Goal: Contribute content: Contribute content

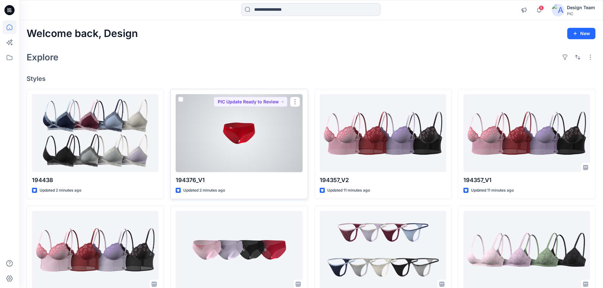
scroll to position [127, 0]
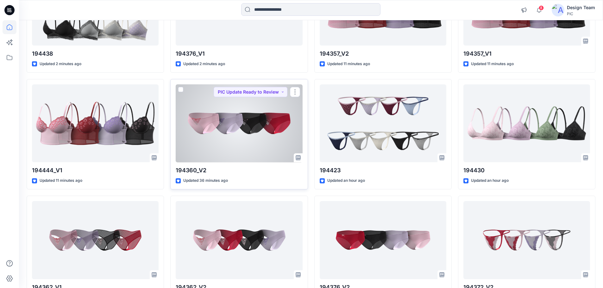
click at [242, 123] on div at bounding box center [239, 124] width 127 height 78
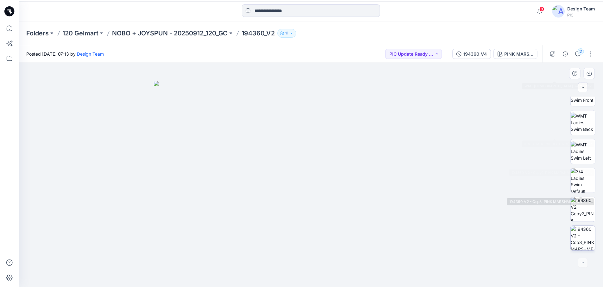
scroll to position [129, 0]
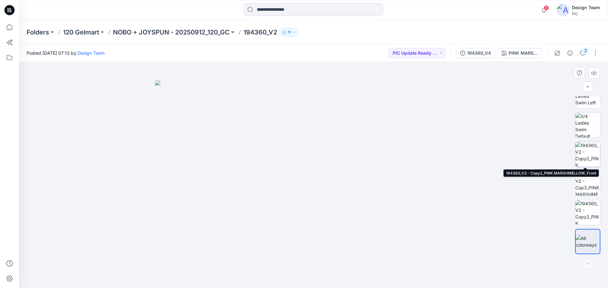
click at [589, 153] on img at bounding box center [587, 154] width 25 height 25
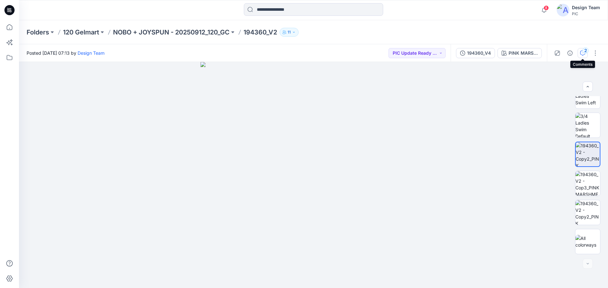
click at [581, 51] on icon "button" at bounding box center [582, 53] width 5 height 5
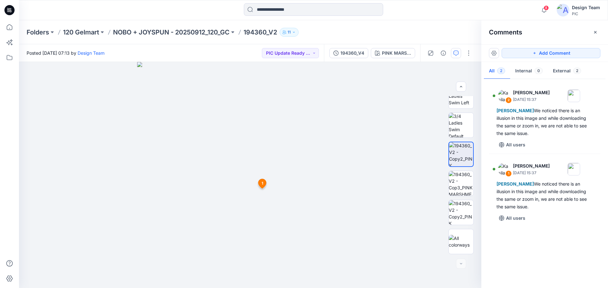
click at [422, 22] on div "Folders 120 Gelmart NOBO + JOYSPUN - 20250912_120_GC 194360_V2 11" at bounding box center [313, 32] width 589 height 24
click at [384, 50] on div "PINK MARSHMELLOW" at bounding box center [396, 53] width 29 height 7
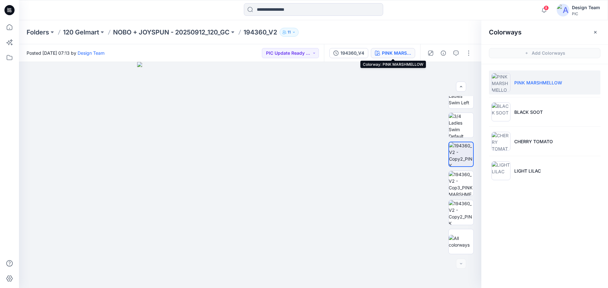
click at [399, 53] on div "PINK MARSHMELLOW" at bounding box center [396, 53] width 29 height 7
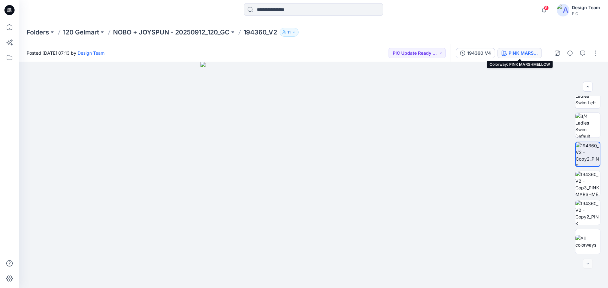
click at [513, 52] on div "PINK MARSHMELLOW" at bounding box center [522, 53] width 29 height 7
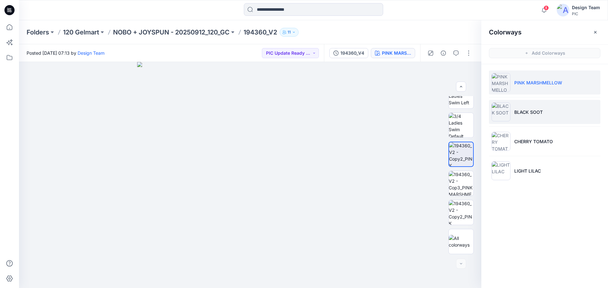
click at [536, 118] on li "BLACK SOOT" at bounding box center [544, 112] width 111 height 24
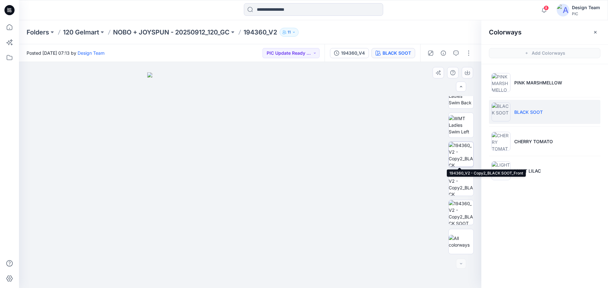
click at [458, 156] on img at bounding box center [461, 154] width 25 height 25
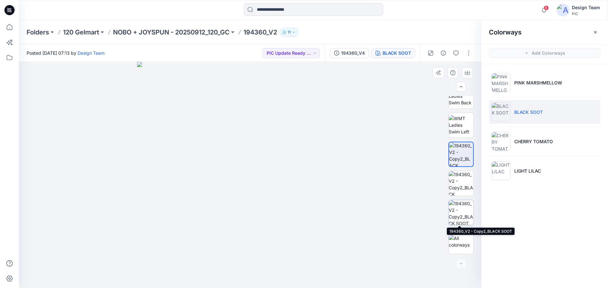
click at [452, 213] on img at bounding box center [461, 212] width 25 height 25
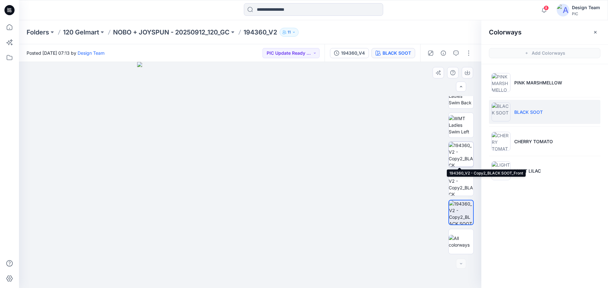
click at [461, 156] on img at bounding box center [461, 154] width 25 height 25
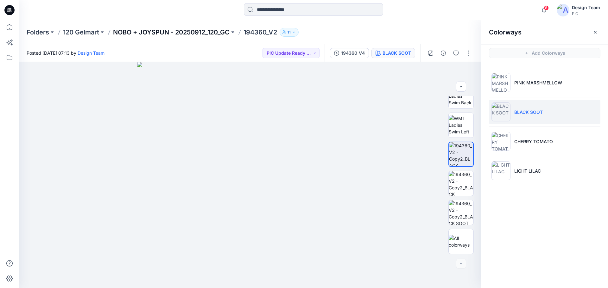
click at [204, 32] on p "NOBO + JOYSPUN - 20250912_120_GC" at bounding box center [171, 32] width 116 height 9
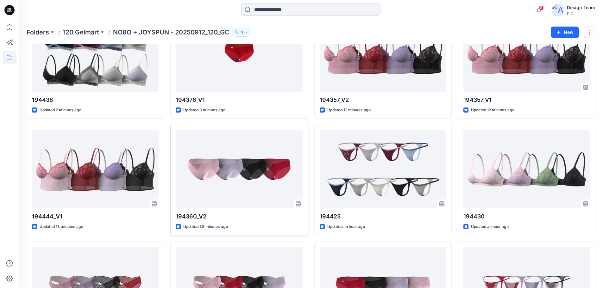
scroll to position [62, 0]
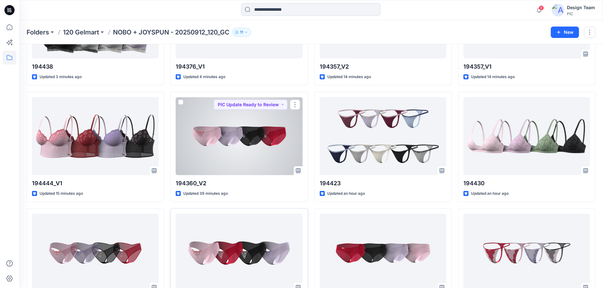
scroll to position [96, 0]
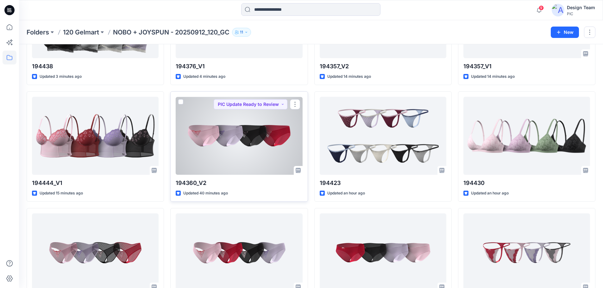
click at [242, 144] on div at bounding box center [239, 136] width 127 height 78
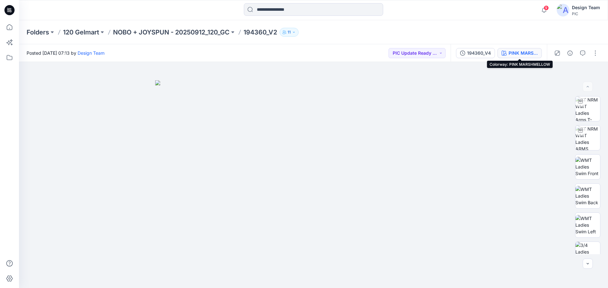
click at [523, 56] on div "PINK MARSHMELLOW" at bounding box center [522, 53] width 29 height 7
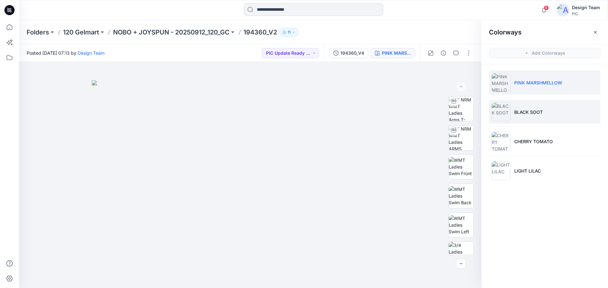
click at [527, 114] on p "BLACK SOOT" at bounding box center [528, 112] width 28 height 7
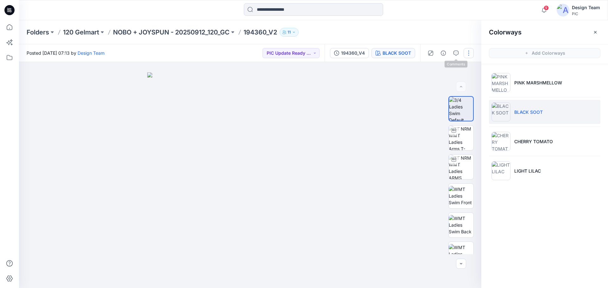
click at [470, 52] on button "button" at bounding box center [468, 53] width 10 height 10
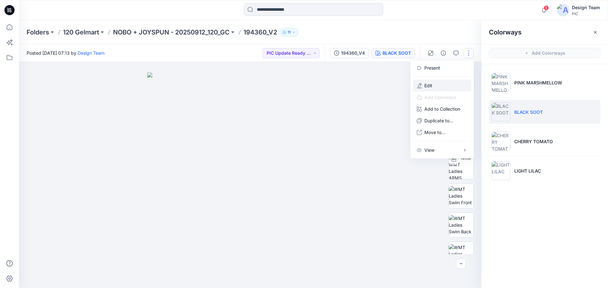
click at [424, 85] on p "Edit" at bounding box center [428, 85] width 8 height 7
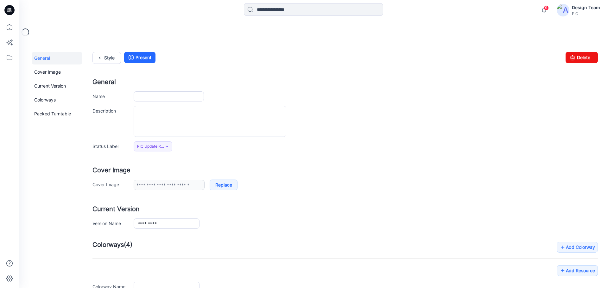
type input "*********"
type input "**********"
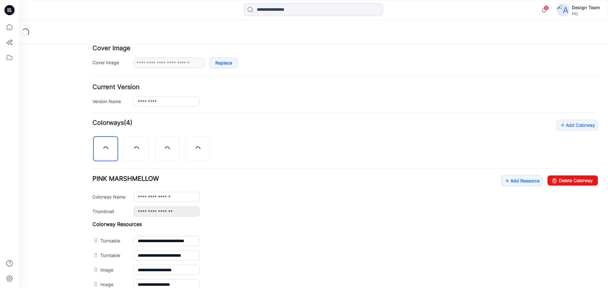
scroll to position [158, 0]
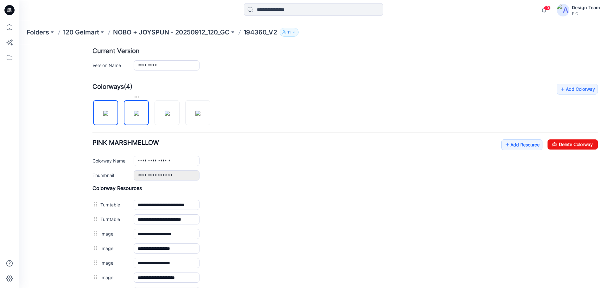
click at [137, 116] on img at bounding box center [136, 113] width 5 height 5
type input "**********"
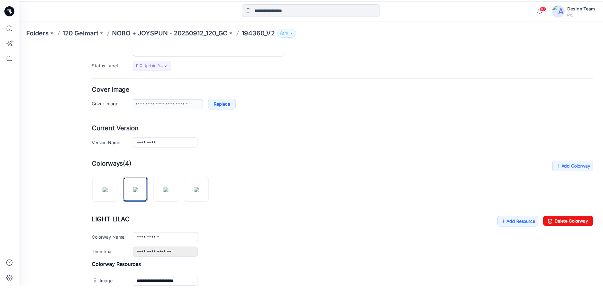
scroll to position [0, 0]
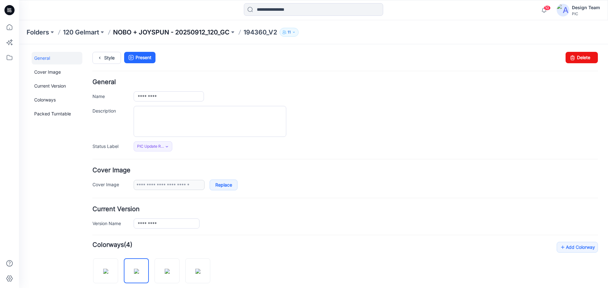
click at [205, 29] on p "NOBO + JOYSPUN - 20250912_120_GC" at bounding box center [171, 32] width 116 height 9
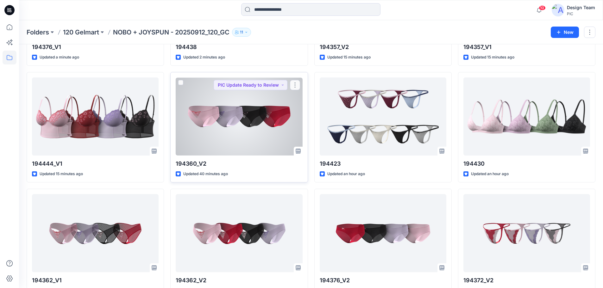
scroll to position [127, 0]
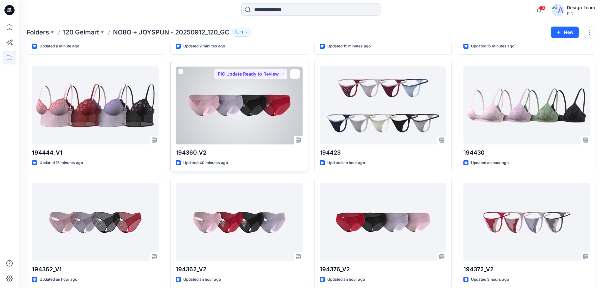
click at [246, 115] on div at bounding box center [239, 105] width 127 height 78
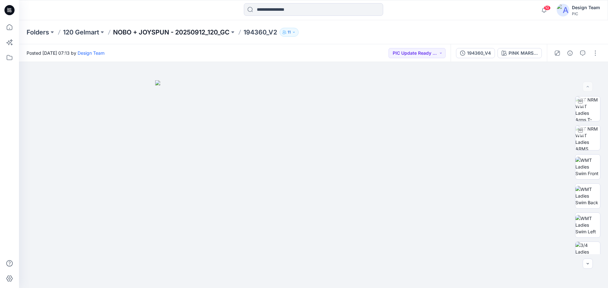
click at [195, 29] on p "NOBO + JOYSPUN - 20250912_120_GC" at bounding box center [171, 32] width 116 height 9
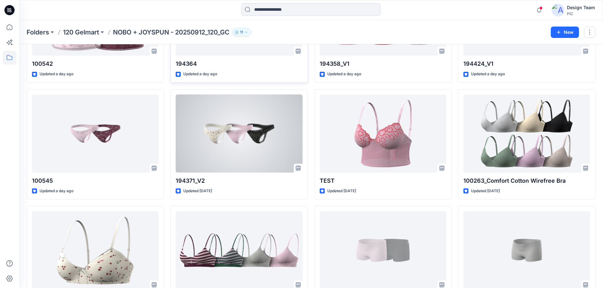
scroll to position [1876, 0]
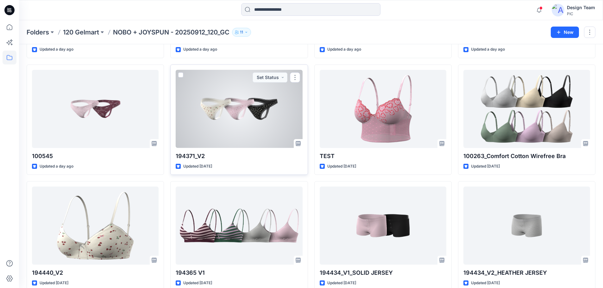
click at [243, 111] on div at bounding box center [239, 109] width 127 height 78
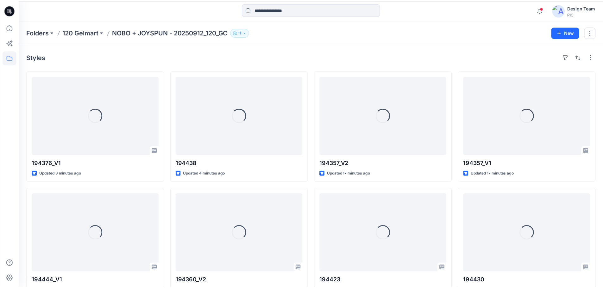
scroll to position [1876, 0]
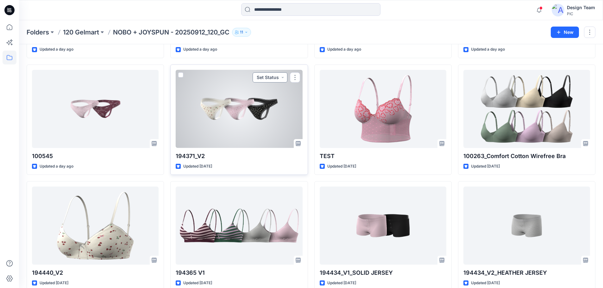
click at [281, 79] on button "Set Status" at bounding box center [270, 77] width 35 height 10
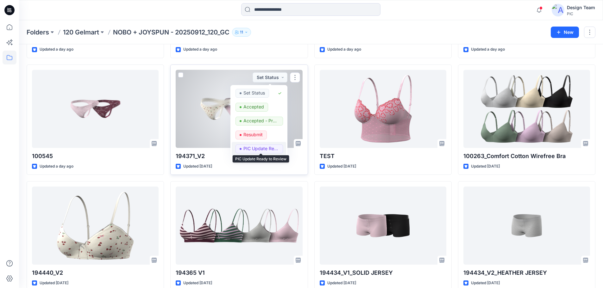
click at [252, 149] on p "PIC Update Ready to Review" at bounding box center [260, 149] width 35 height 8
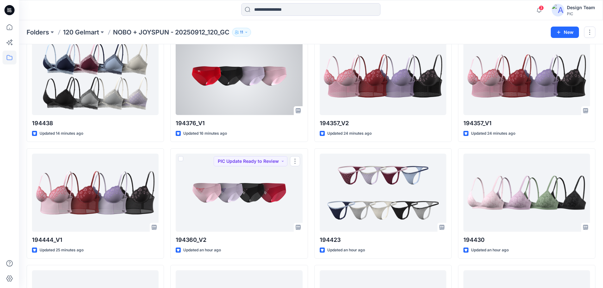
scroll to position [0, 0]
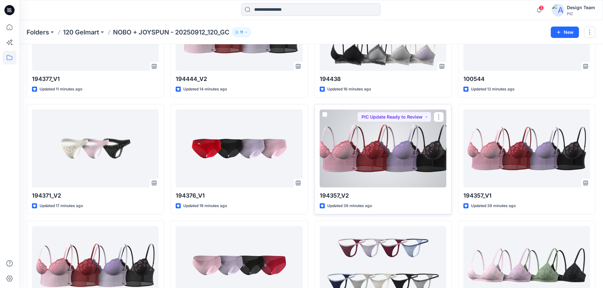
scroll to position [95, 0]
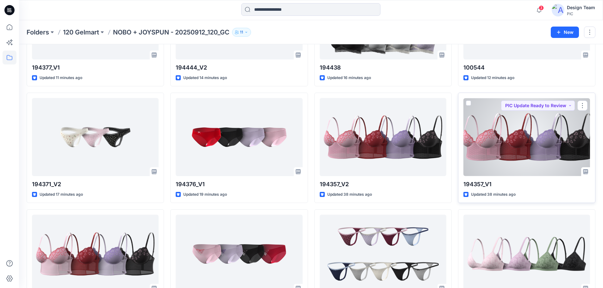
click at [525, 149] on div at bounding box center [526, 137] width 127 height 78
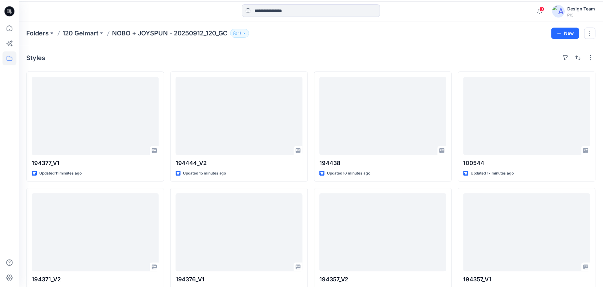
scroll to position [95, 0]
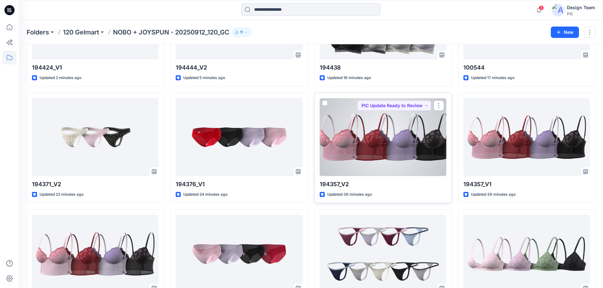
click at [394, 156] on div at bounding box center [383, 137] width 127 height 78
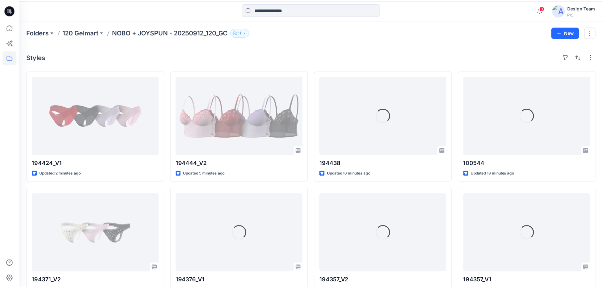
scroll to position [95, 0]
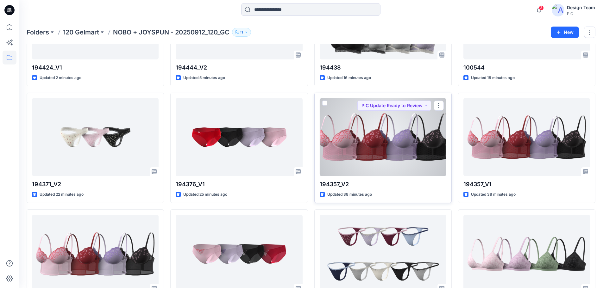
click at [410, 152] on div at bounding box center [383, 137] width 127 height 78
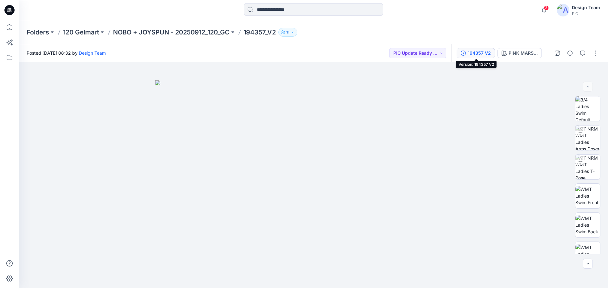
click at [482, 55] on div "194357_V2" at bounding box center [479, 53] width 23 height 7
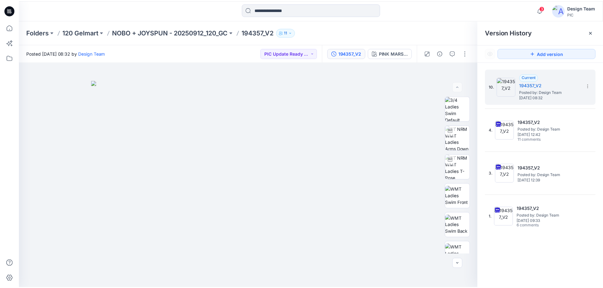
scroll to position [95, 0]
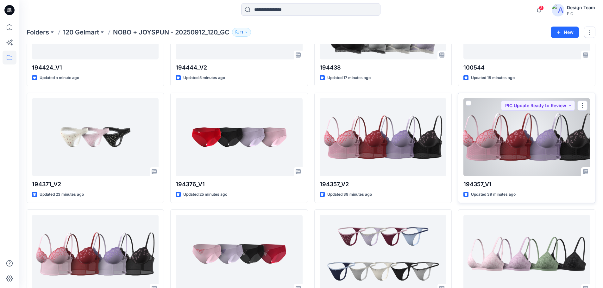
click at [535, 153] on div at bounding box center [526, 137] width 127 height 78
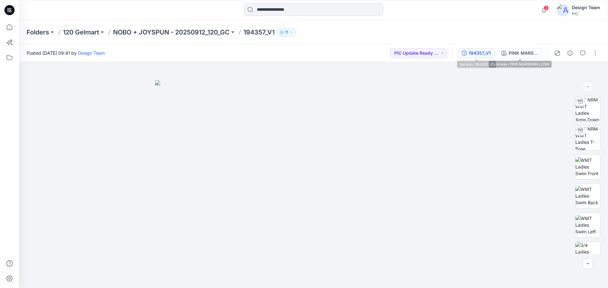
click at [489, 51] on div "194357_V1" at bounding box center [479, 53] width 22 height 7
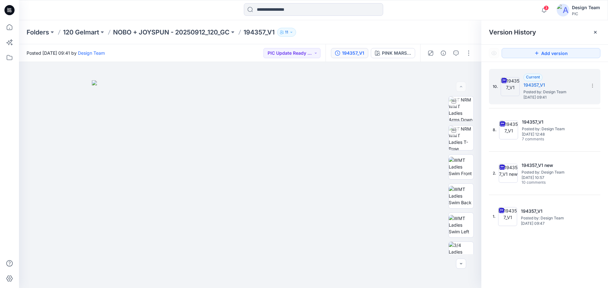
click at [447, 27] on div "Folders 120 Gelmart NOBO + JOYSPUN - 20250912_120_GC 194357_V1 11" at bounding box center [313, 32] width 589 height 24
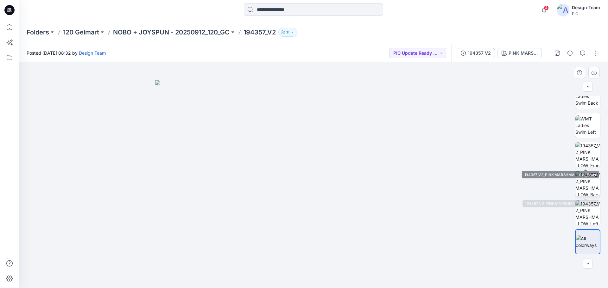
scroll to position [129, 0]
click at [581, 190] on img at bounding box center [587, 183] width 25 height 25
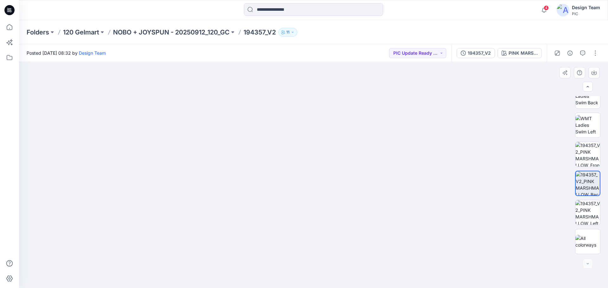
drag, startPoint x: 347, startPoint y: 203, endPoint x: 342, endPoint y: 161, distance: 42.3
click at [342, 161] on img at bounding box center [313, 116] width 379 height 345
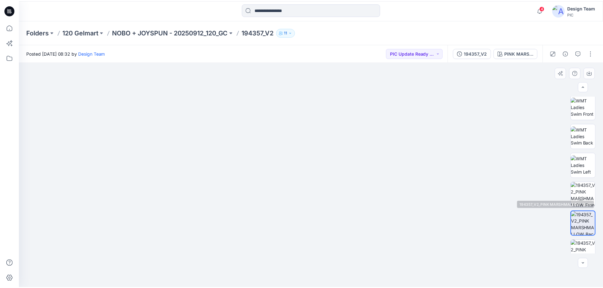
scroll to position [127, 0]
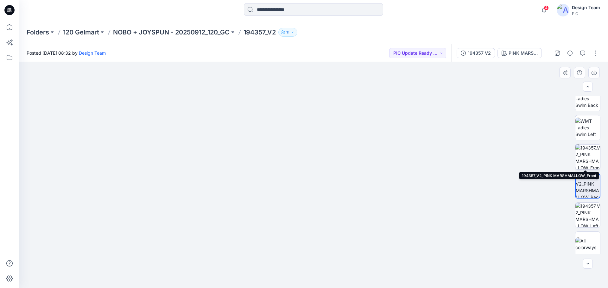
drag, startPoint x: 588, startPoint y: 160, endPoint x: 569, endPoint y: 157, distance: 19.2
click at [587, 159] on img at bounding box center [587, 157] width 25 height 25
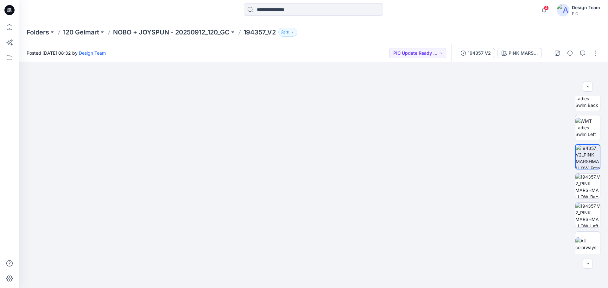
drag, startPoint x: 242, startPoint y: 195, endPoint x: 276, endPoint y: 41, distance: 158.1
click at [276, 40] on div "Folders 120 Gelmart NOBO + JOYSPUN - 20250912_120_GC 194357_V2 11 Posted [DATE]…" at bounding box center [313, 154] width 589 height 268
drag, startPoint x: 237, startPoint y: 124, endPoint x: 238, endPoint y: 110, distance: 14.3
click at [162, 32] on p "NOBO + JOYSPUN - 20250912_120_GC" at bounding box center [171, 32] width 116 height 9
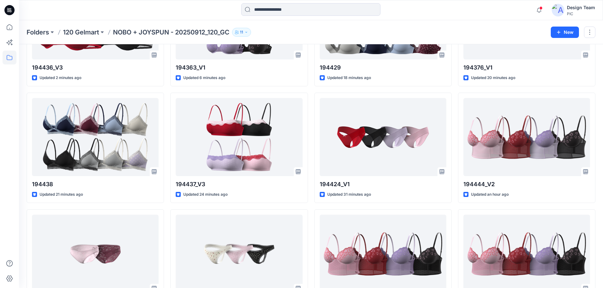
scroll to position [127, 0]
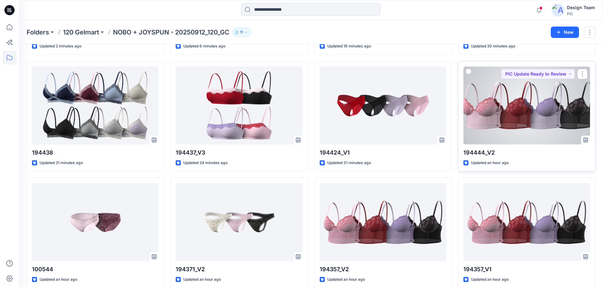
click at [515, 120] on div at bounding box center [526, 105] width 127 height 78
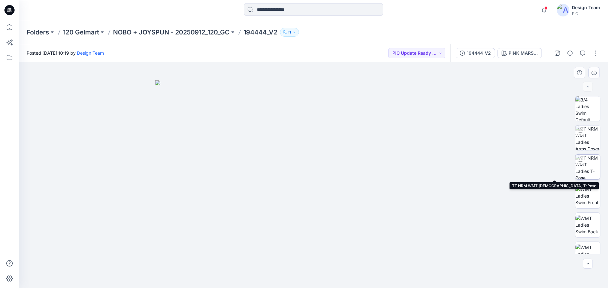
click at [585, 170] on img at bounding box center [587, 167] width 25 height 25
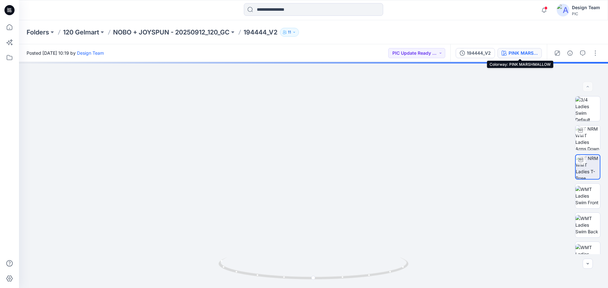
click at [514, 57] on button "PINK MARSHMALLOW" at bounding box center [519, 53] width 44 height 10
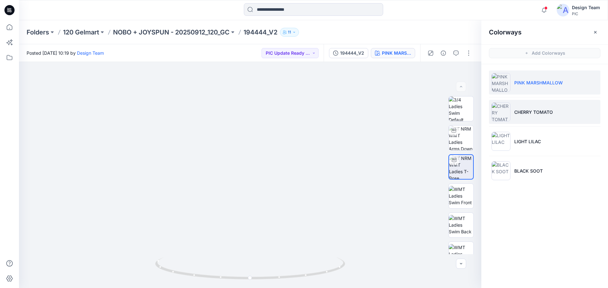
click at [543, 107] on li "CHERRY TOMATO" at bounding box center [544, 112] width 111 height 24
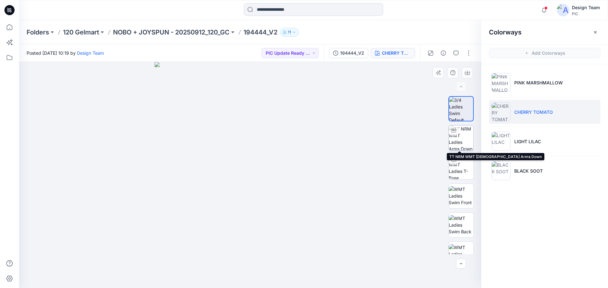
click at [464, 143] on img at bounding box center [461, 138] width 25 height 25
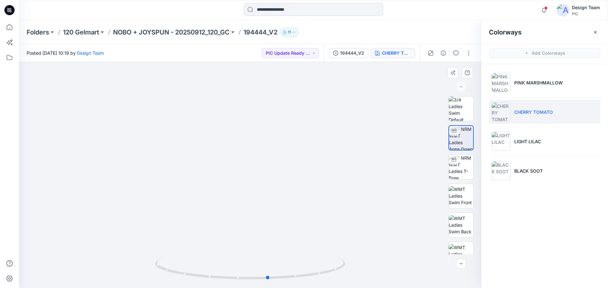
drag, startPoint x: 313, startPoint y: 276, endPoint x: 331, endPoint y: 283, distance: 19.5
click at [331, 283] on div at bounding box center [250, 273] width 190 height 32
click at [534, 144] on p "LIGHT LILAC" at bounding box center [527, 141] width 27 height 7
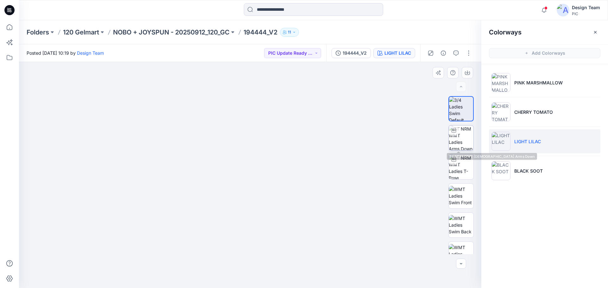
click at [461, 139] on img at bounding box center [461, 138] width 25 height 25
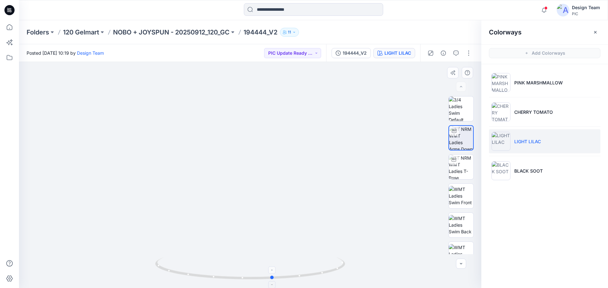
drag, startPoint x: 185, startPoint y: 276, endPoint x: 215, endPoint y: 279, distance: 30.6
click at [208, 281] on icon at bounding box center [251, 270] width 192 height 24
click at [514, 166] on li "BLACK SOOT" at bounding box center [544, 171] width 111 height 24
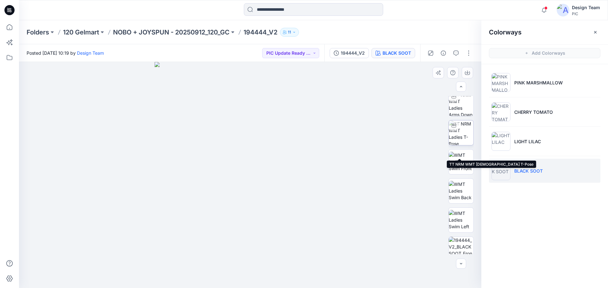
scroll to position [3, 0]
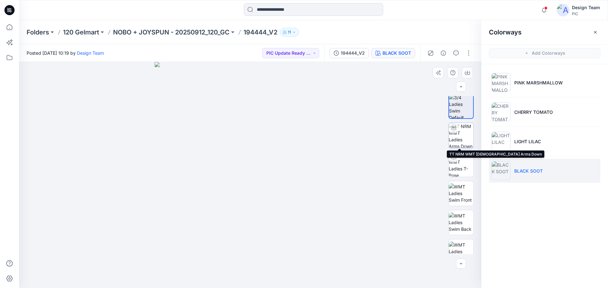
click at [458, 135] on img at bounding box center [461, 135] width 25 height 25
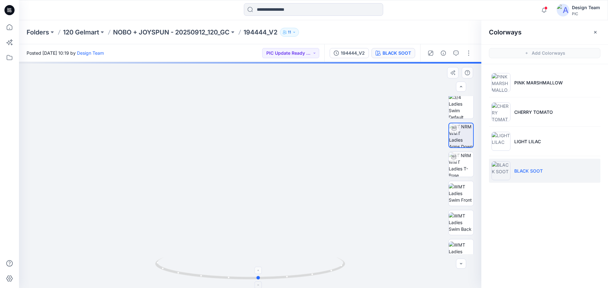
drag, startPoint x: 259, startPoint y: 278, endPoint x: 268, endPoint y: 279, distance: 9.0
click at [268, 279] on icon at bounding box center [251, 270] width 192 height 24
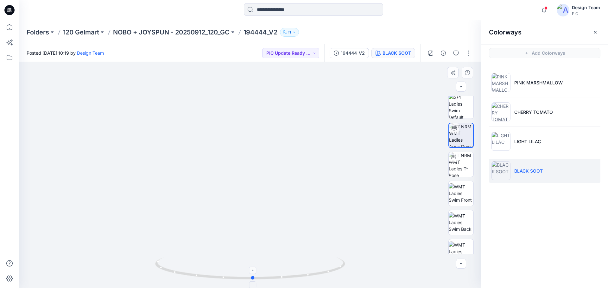
drag, startPoint x: 283, startPoint y: 279, endPoint x: 277, endPoint y: 277, distance: 6.4
click at [277, 277] on icon at bounding box center [251, 270] width 192 height 24
click at [352, 52] on div "194444_V2" at bounding box center [353, 53] width 24 height 7
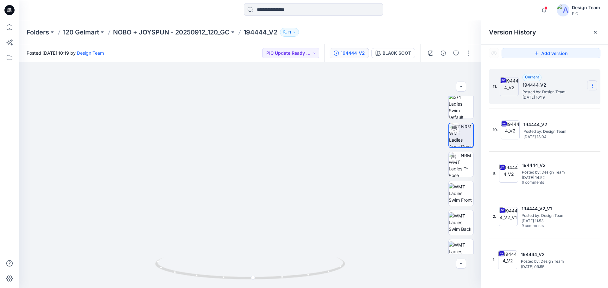
click at [591, 85] on icon at bounding box center [592, 85] width 5 height 5
click at [556, 97] on span "Download Source BW File" at bounding box center [560, 98] width 53 height 8
click at [423, 11] on div at bounding box center [313, 10] width 294 height 14
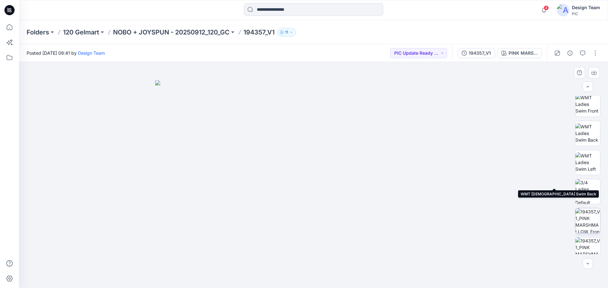
scroll to position [95, 0]
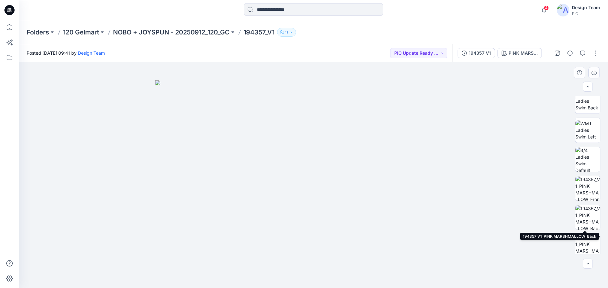
drag, startPoint x: 588, startPoint y: 215, endPoint x: 568, endPoint y: 214, distance: 20.3
click at [588, 215] on img at bounding box center [587, 217] width 25 height 25
drag, startPoint x: 246, startPoint y: 225, endPoint x: 255, endPoint y: 194, distance: 32.6
click at [255, 194] on img at bounding box center [321, 20] width 785 height 536
drag, startPoint x: 419, startPoint y: 195, endPoint x: 393, endPoint y: 184, distance: 28.5
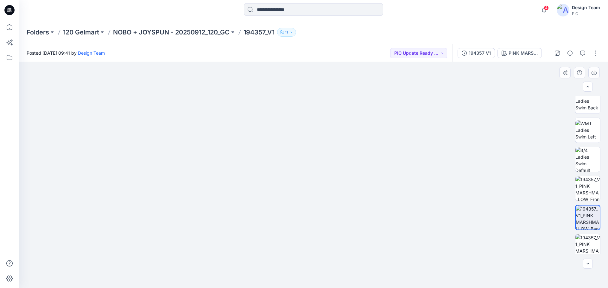
click at [393, 184] on img at bounding box center [293, 39] width 696 height 498
drag, startPoint x: 585, startPoint y: 168, endPoint x: 568, endPoint y: 167, distance: 16.5
click at [584, 168] on img at bounding box center [587, 159] width 25 height 25
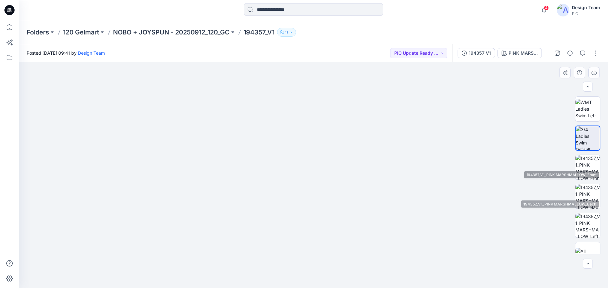
scroll to position [129, 0]
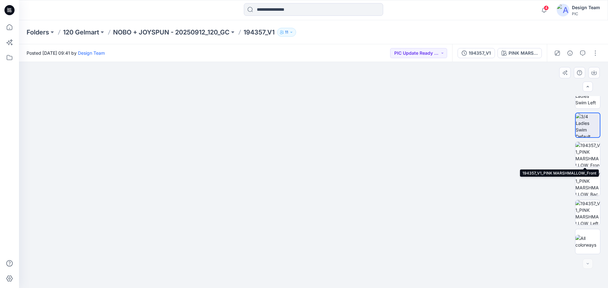
drag, startPoint x: 583, startPoint y: 156, endPoint x: 572, endPoint y: 156, distance: 11.1
click at [583, 156] on img at bounding box center [587, 154] width 25 height 25
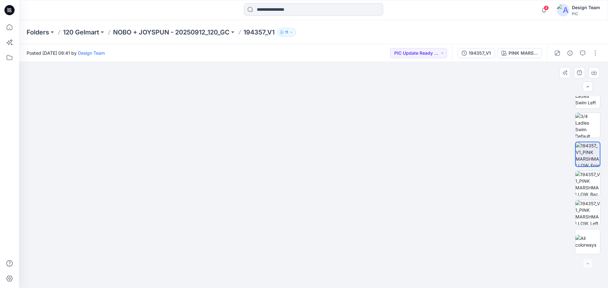
drag, startPoint x: 273, startPoint y: 132, endPoint x: 293, endPoint y: 91, distance: 45.2
drag, startPoint x: 242, startPoint y: 147, endPoint x: 245, endPoint y: 144, distance: 4.0
click at [485, 53] on div "194357_V1" at bounding box center [479, 53] width 22 height 7
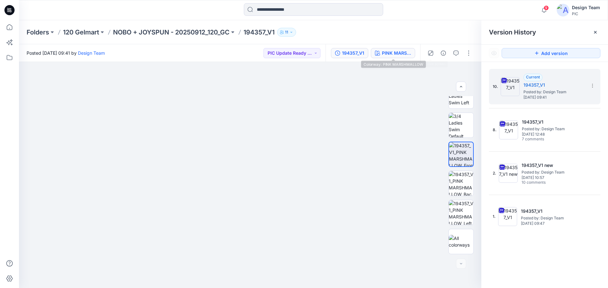
click at [392, 53] on div "PINK MARSHMALLOW" at bounding box center [396, 53] width 29 height 7
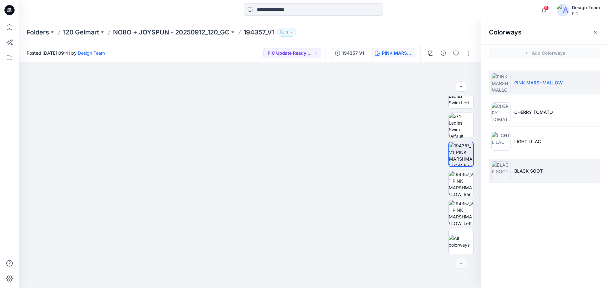
click at [524, 174] on p "BLACK SOOT" at bounding box center [528, 171] width 28 height 7
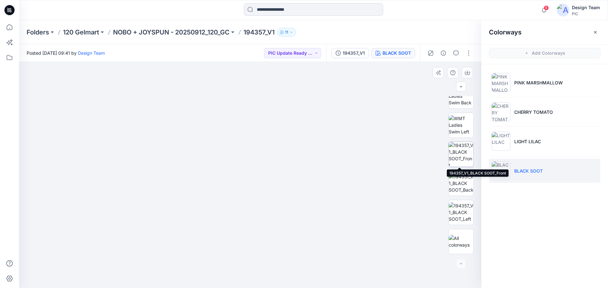
click at [460, 151] on img at bounding box center [461, 154] width 25 height 25
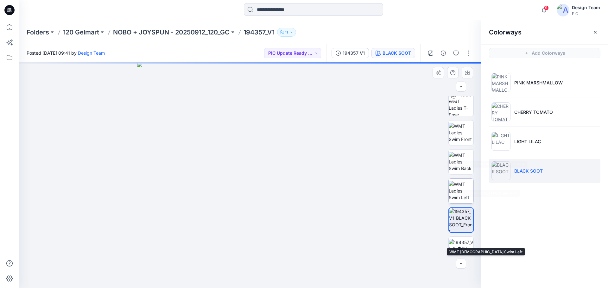
scroll to position [3, 0]
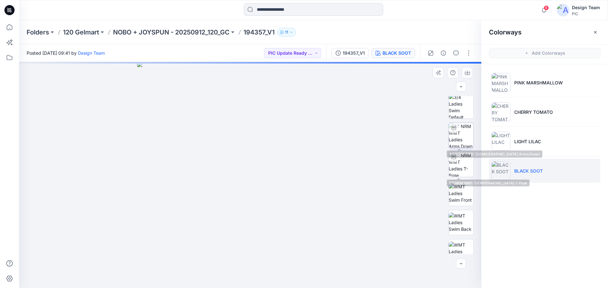
click at [461, 135] on img at bounding box center [461, 135] width 25 height 25
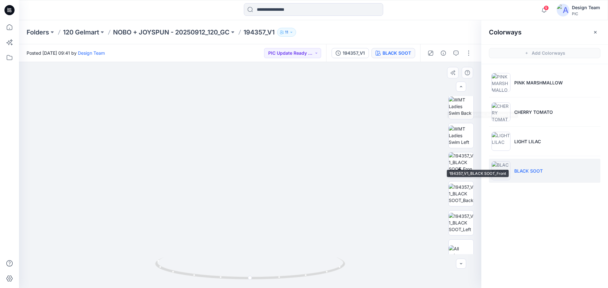
scroll to position [129, 0]
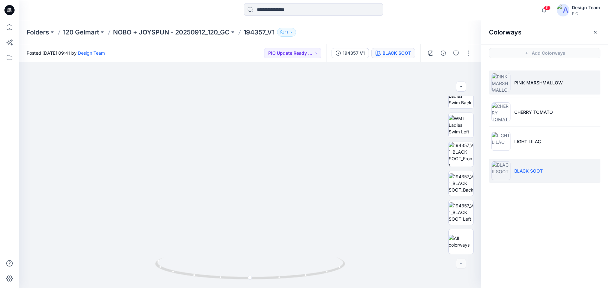
click at [526, 84] on p "PINK MARSHMALLOW" at bounding box center [538, 82] width 48 height 7
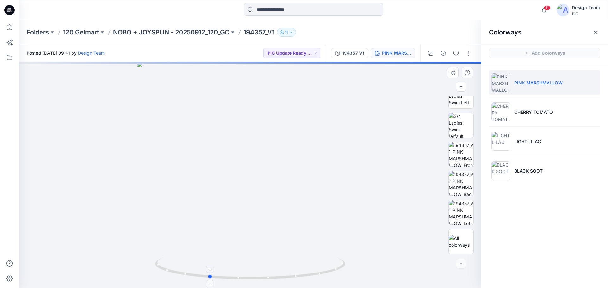
drag, startPoint x: 336, startPoint y: 270, endPoint x: 303, endPoint y: 280, distance: 34.3
click at [303, 280] on icon at bounding box center [251, 270] width 192 height 24
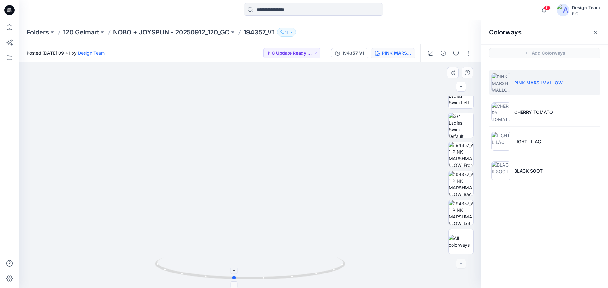
drag, startPoint x: 174, startPoint y: 273, endPoint x: 191, endPoint y: 278, distance: 17.0
click at [191, 278] on icon at bounding box center [251, 270] width 192 height 24
click at [175, 33] on p "NOBO + JOYSPUN - 20250912_120_GC" at bounding box center [171, 32] width 116 height 9
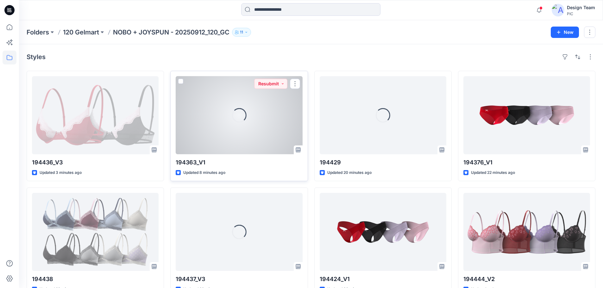
click at [227, 122] on div "Loading..." at bounding box center [239, 115] width 127 height 78
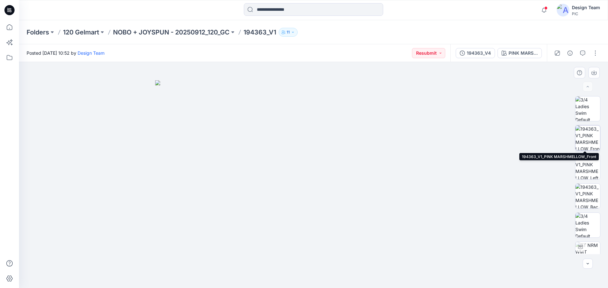
click at [586, 141] on img at bounding box center [587, 138] width 25 height 25
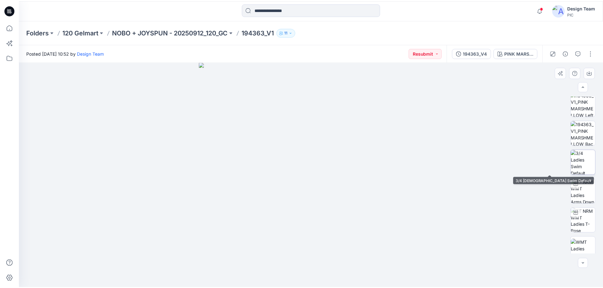
scroll to position [63, 0]
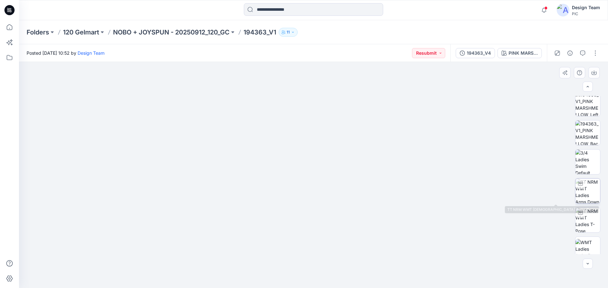
click at [587, 190] on img at bounding box center [587, 191] width 25 height 25
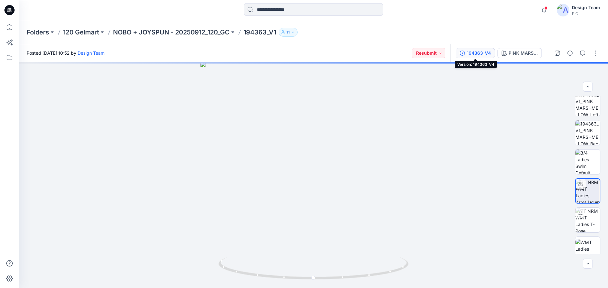
click at [482, 53] on div "194363_V4" at bounding box center [479, 53] width 24 height 7
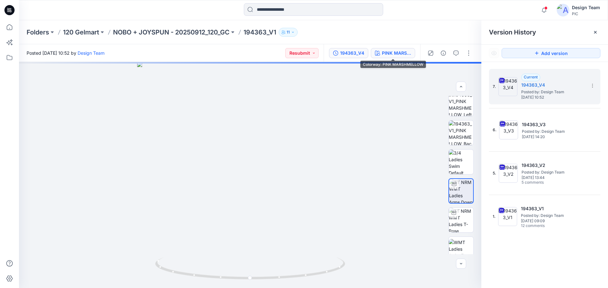
click at [397, 55] on div "PINK MARSHMELLOW" at bounding box center [396, 53] width 29 height 7
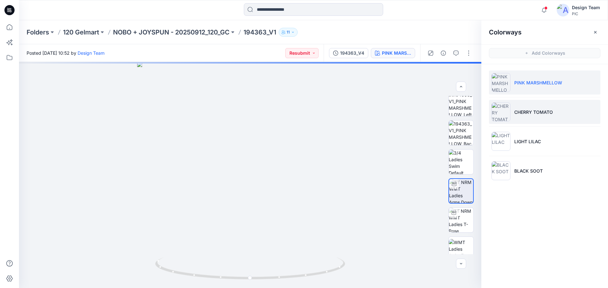
click at [512, 116] on li "CHERRY TOMATO" at bounding box center [544, 112] width 111 height 24
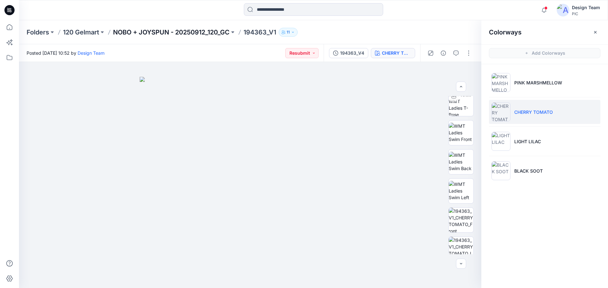
click at [204, 31] on p "NOBO + JOYSPUN - 20250912_120_GC" at bounding box center [171, 32] width 116 height 9
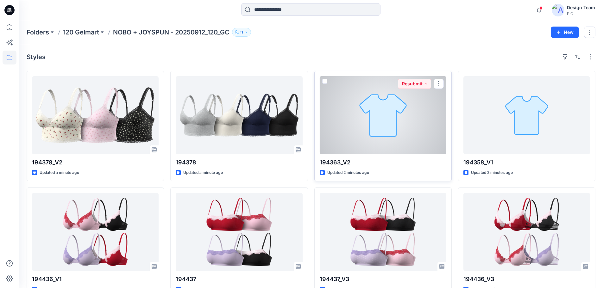
click at [370, 124] on div at bounding box center [383, 115] width 127 height 78
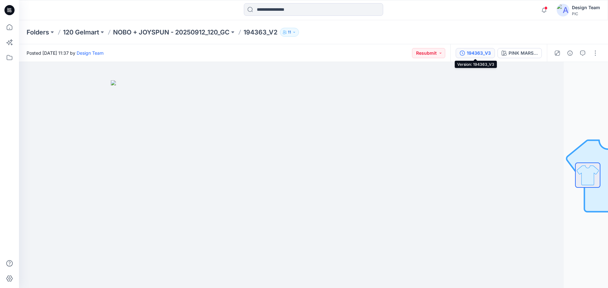
click at [480, 52] on div "194363_V3" at bounding box center [479, 53] width 24 height 7
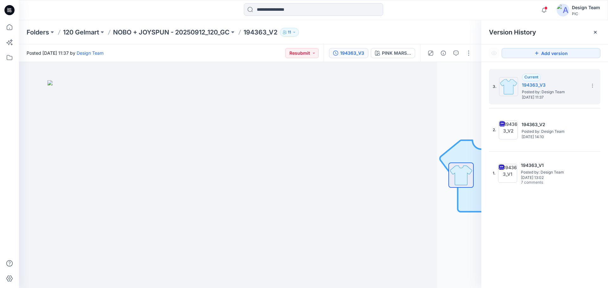
click at [433, 6] on div at bounding box center [313, 10] width 294 height 14
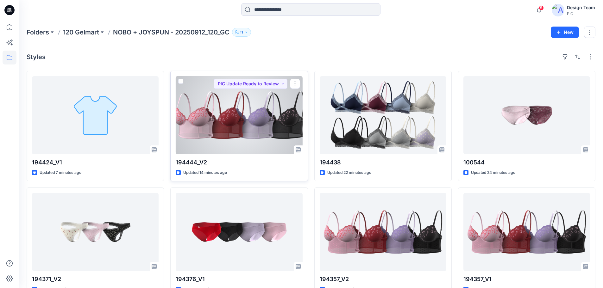
click at [260, 122] on div at bounding box center [239, 115] width 127 height 78
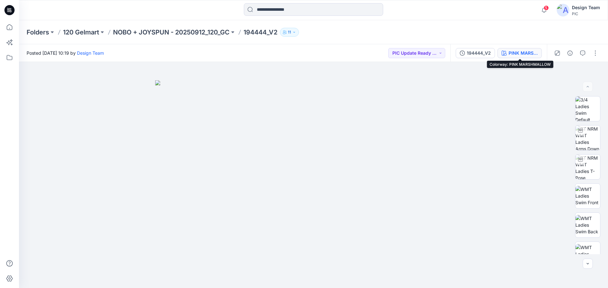
click at [521, 54] on div "PINK MARSHMALLOW" at bounding box center [522, 53] width 29 height 7
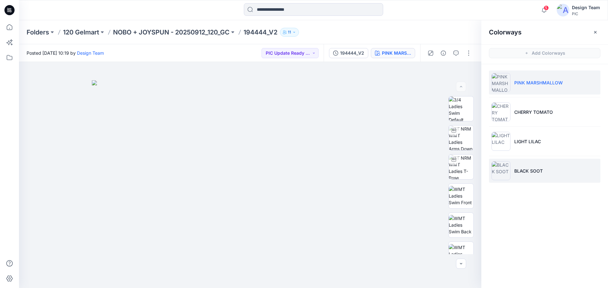
click at [533, 175] on li "BLACK SOOT" at bounding box center [544, 171] width 111 height 24
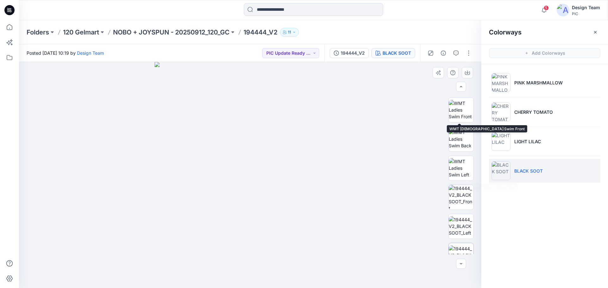
scroll to position [129, 0]
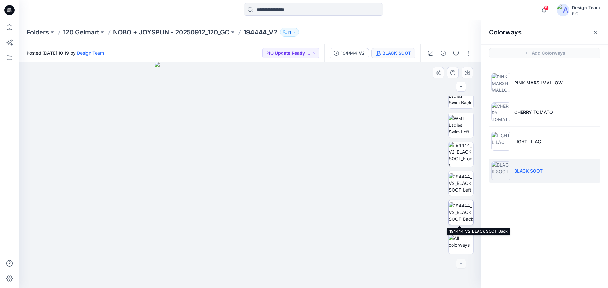
click at [458, 214] on img at bounding box center [461, 213] width 25 height 20
click at [152, 31] on p "NOBO + JOYSPUN - 20250912_120_GC" at bounding box center [171, 32] width 116 height 9
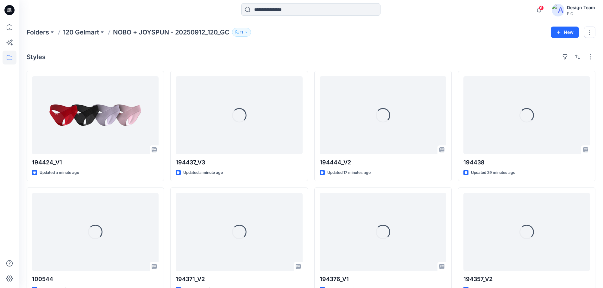
click at [285, 9] on input at bounding box center [310, 9] width 139 height 13
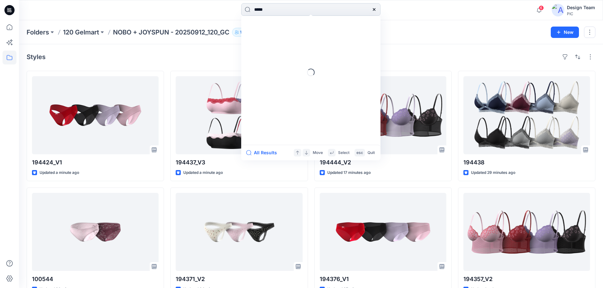
type input "******"
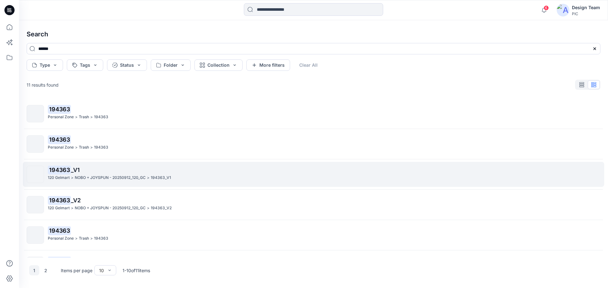
click at [75, 173] on span "_V1" at bounding box center [75, 170] width 9 height 7
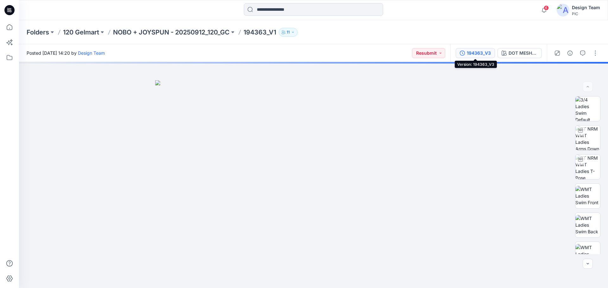
click at [483, 51] on div "194363_V3" at bounding box center [479, 53] width 24 height 7
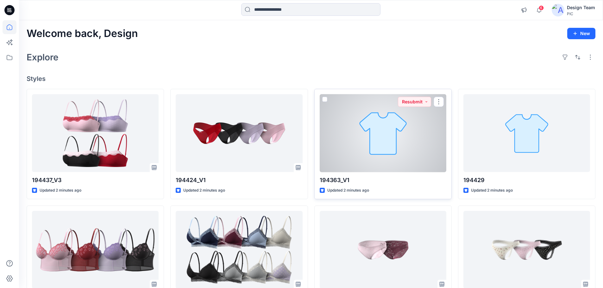
click at [410, 142] on div at bounding box center [383, 133] width 127 height 78
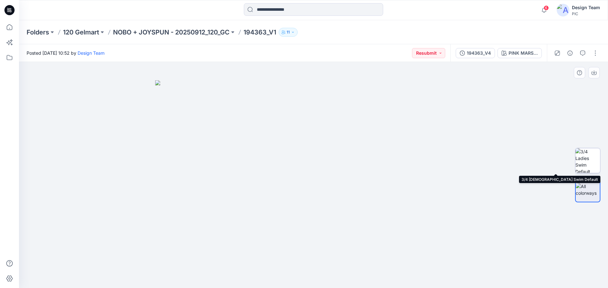
click at [593, 162] on img at bounding box center [587, 160] width 25 height 25
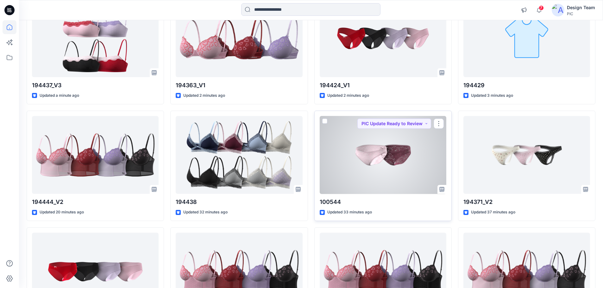
scroll to position [158, 0]
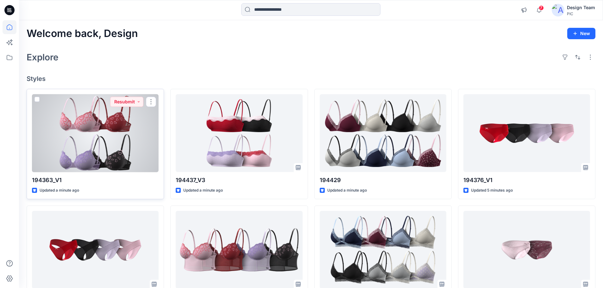
click at [99, 139] on div at bounding box center [95, 133] width 127 height 78
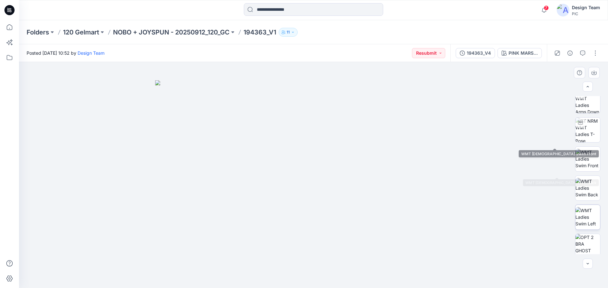
scroll to position [71, 0]
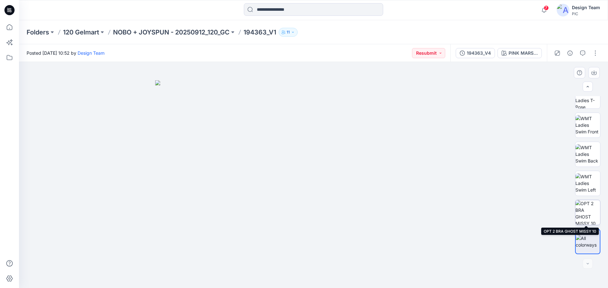
click at [588, 210] on img at bounding box center [587, 212] width 25 height 25
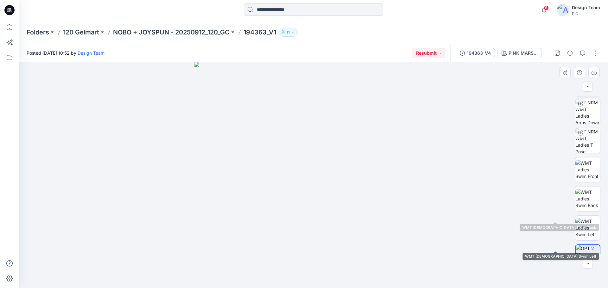
scroll to position [0, 0]
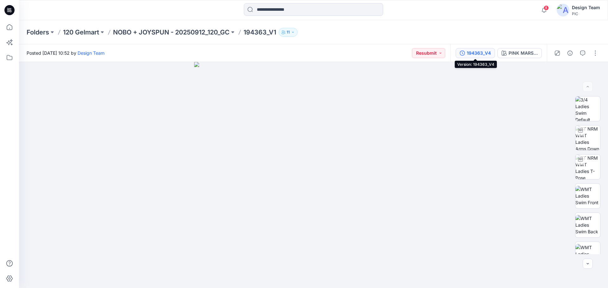
click at [486, 54] on div "194363_V4" at bounding box center [479, 53] width 24 height 7
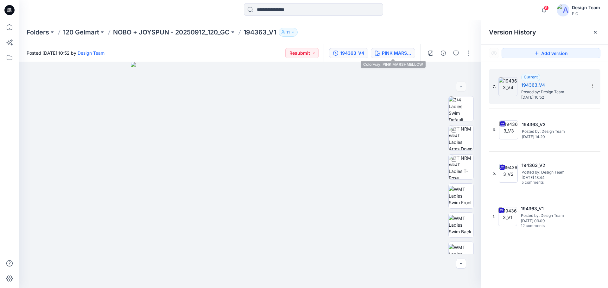
click at [404, 53] on div "PINK MARSHMELLOW" at bounding box center [396, 53] width 29 height 7
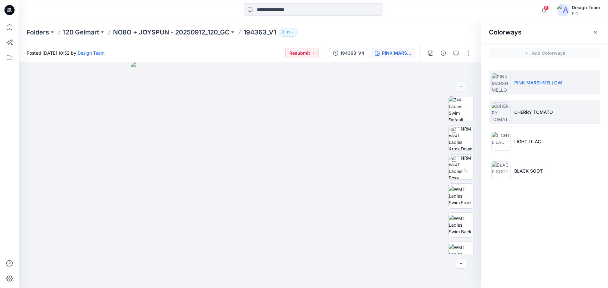
click at [538, 116] on li "CHERRY TOMATO" at bounding box center [544, 112] width 111 height 24
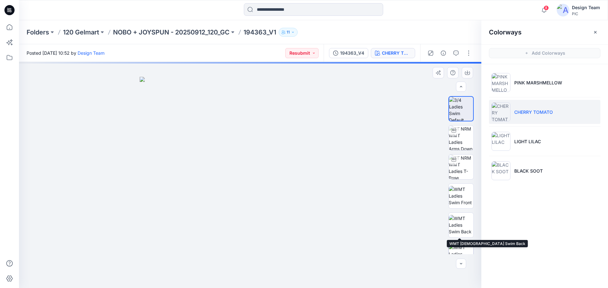
scroll to position [71, 0]
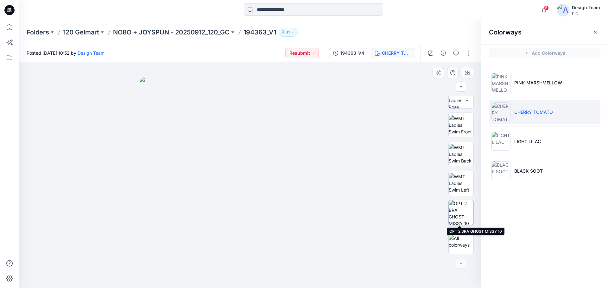
click at [465, 215] on img at bounding box center [461, 212] width 25 height 25
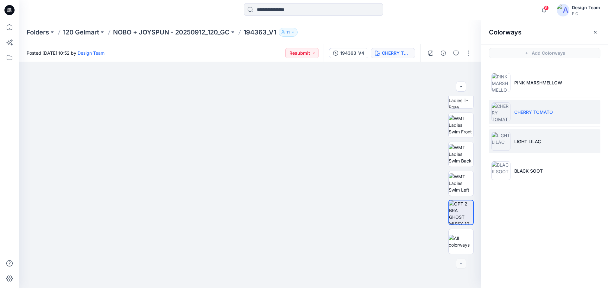
click at [533, 133] on li "LIGHT LILAC" at bounding box center [544, 141] width 111 height 24
click at [525, 115] on p "CHERRY TOMATO" at bounding box center [533, 112] width 39 height 7
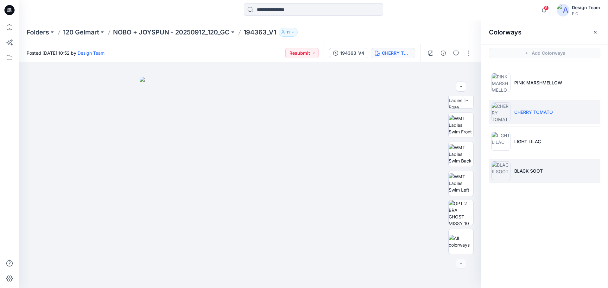
click at [545, 168] on li "BLACK SOOT" at bounding box center [544, 171] width 111 height 24
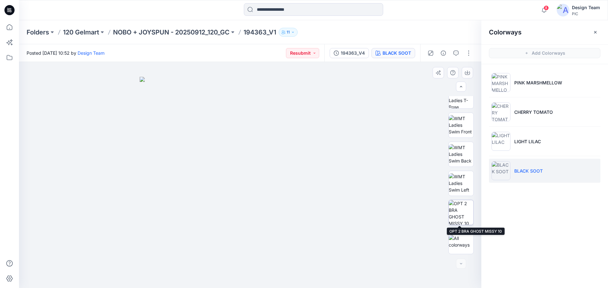
click at [461, 212] on img at bounding box center [461, 212] width 25 height 25
drag, startPoint x: 142, startPoint y: 251, endPoint x: 179, endPoint y: 183, distance: 77.6
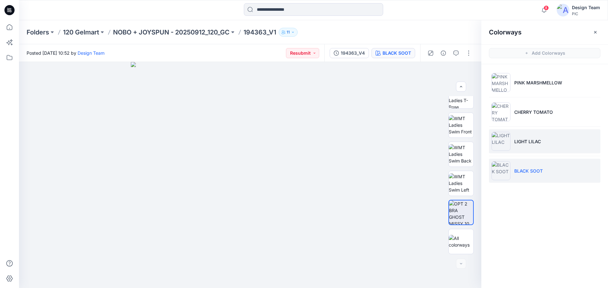
click at [530, 147] on li "LIGHT LILAC" at bounding box center [544, 141] width 111 height 24
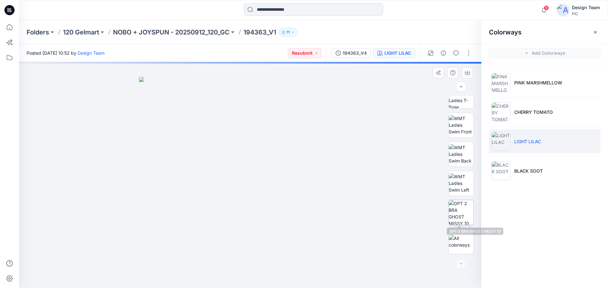
click at [463, 213] on img at bounding box center [461, 212] width 25 height 25
drag, startPoint x: 197, startPoint y: 256, endPoint x: 207, endPoint y: 168, distance: 89.2
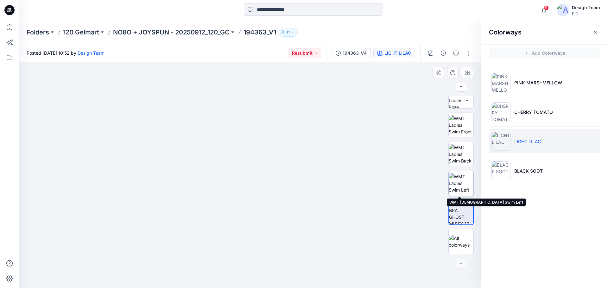
click at [461, 186] on img at bounding box center [461, 183] width 25 height 20
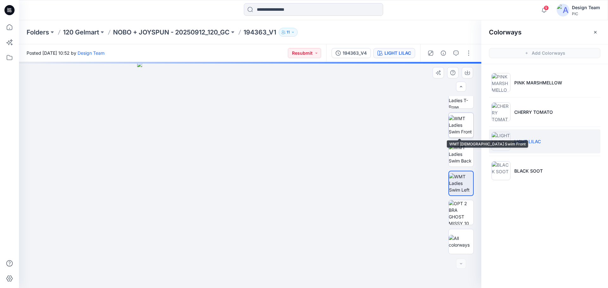
click at [462, 119] on img at bounding box center [461, 125] width 25 height 20
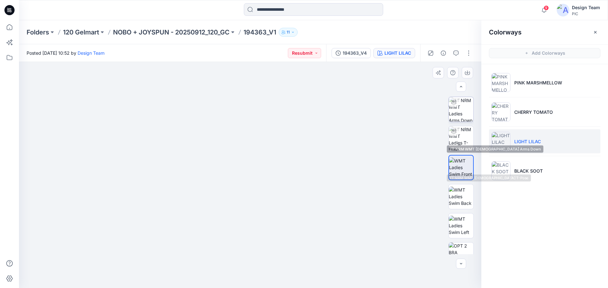
scroll to position [8, 0]
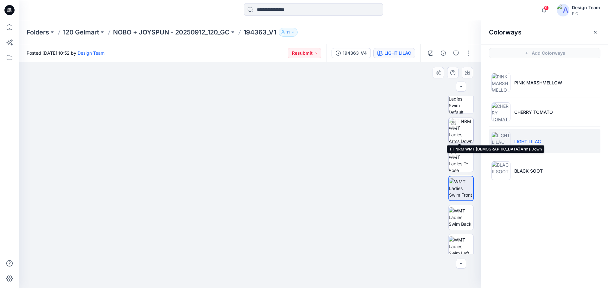
click at [459, 128] on img at bounding box center [461, 130] width 25 height 25
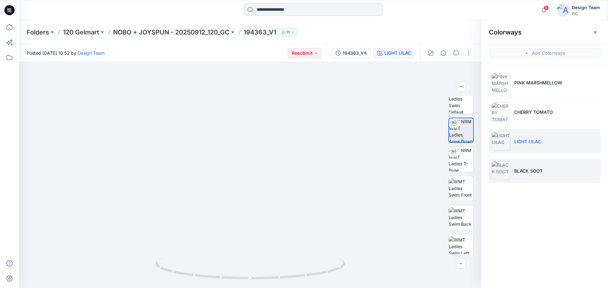
click at [518, 171] on p "BLACK SOOT" at bounding box center [528, 171] width 28 height 7
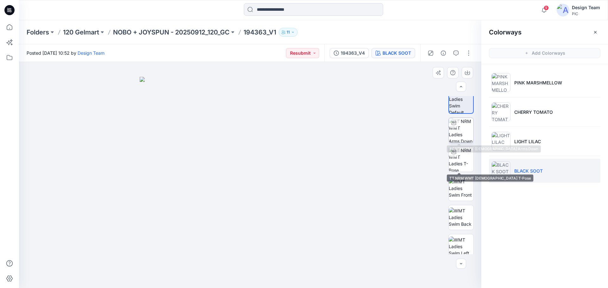
click at [456, 128] on img at bounding box center [461, 130] width 25 height 25
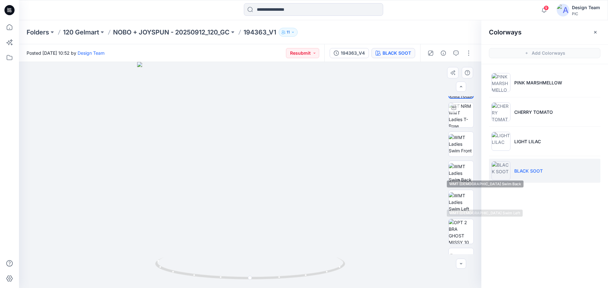
scroll to position [71, 0]
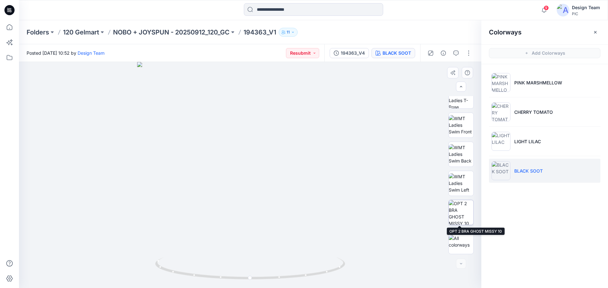
click at [463, 219] on img at bounding box center [461, 212] width 25 height 25
click at [468, 52] on button "button" at bounding box center [468, 53] width 10 height 10
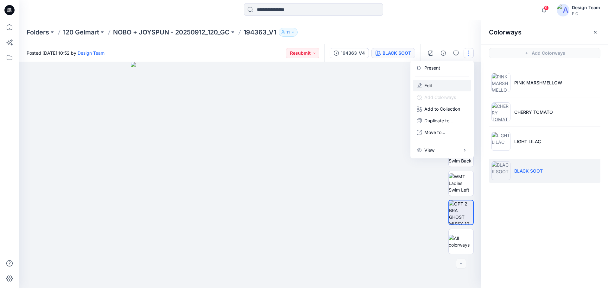
click at [436, 86] on button "Edit" at bounding box center [442, 86] width 58 height 12
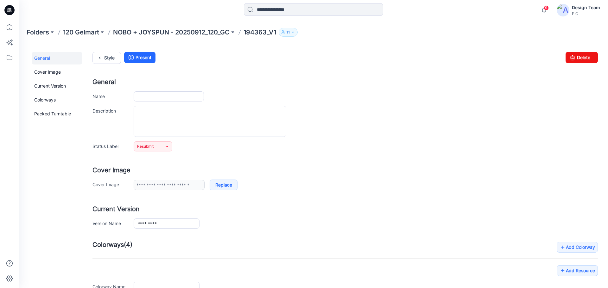
type input "*********"
type input "**********"
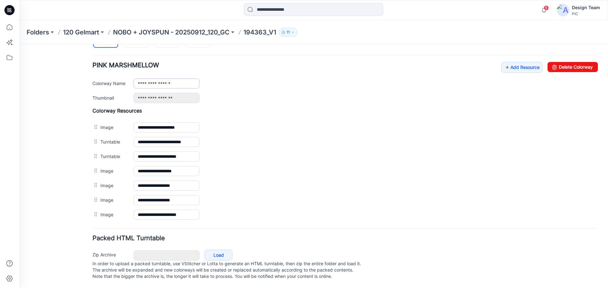
scroll to position [242, 0]
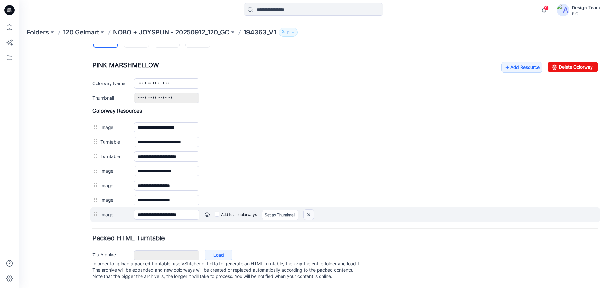
drag, startPoint x: 356, startPoint y: 66, endPoint x: 310, endPoint y: 209, distance: 150.1
click at [310, 210] on img at bounding box center [309, 215] width 10 height 10
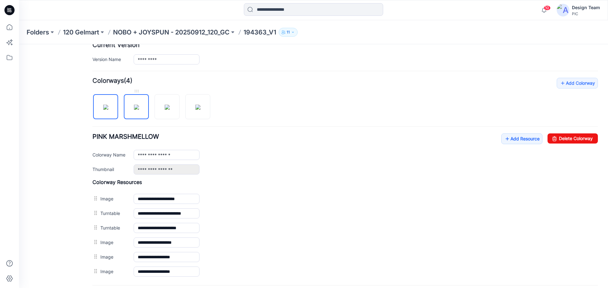
click at [138, 109] on img at bounding box center [136, 107] width 5 height 5
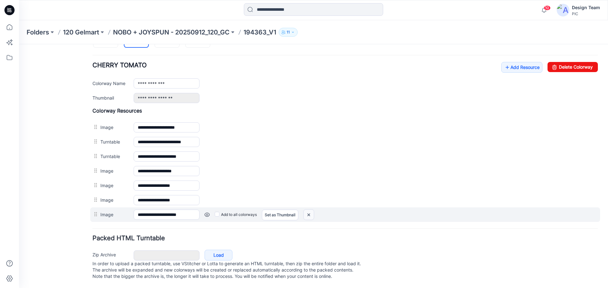
drag, startPoint x: 311, startPoint y: 210, endPoint x: 349, endPoint y: 69, distance: 146.3
click at [311, 210] on img at bounding box center [309, 215] width 10 height 10
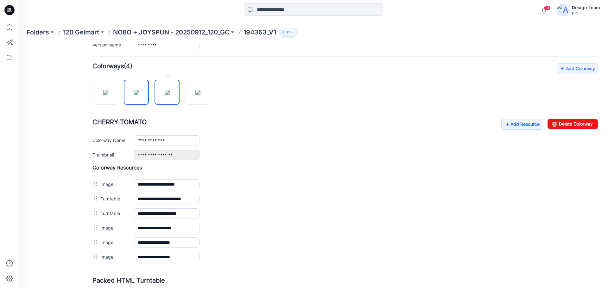
click at [168, 95] on img at bounding box center [167, 92] width 5 height 5
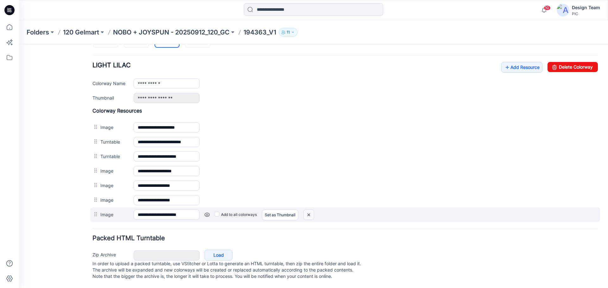
drag, startPoint x: 312, startPoint y: 212, endPoint x: 347, endPoint y: 66, distance: 150.7
click at [312, 212] on img at bounding box center [309, 215] width 10 height 10
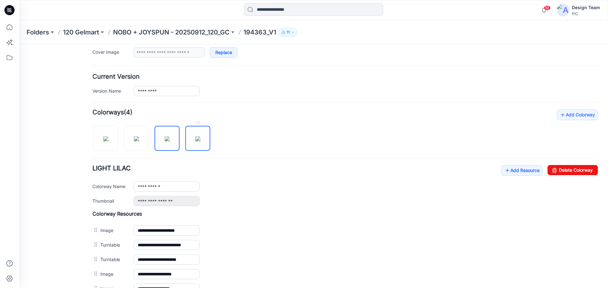
click at [200, 141] on img at bounding box center [197, 138] width 5 height 5
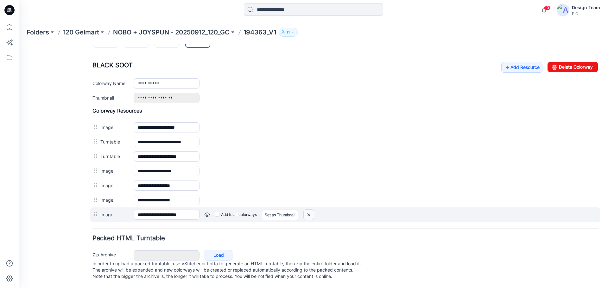
drag, startPoint x: 311, startPoint y: 209, endPoint x: 354, endPoint y: 65, distance: 150.3
click at [311, 210] on img at bounding box center [309, 215] width 10 height 10
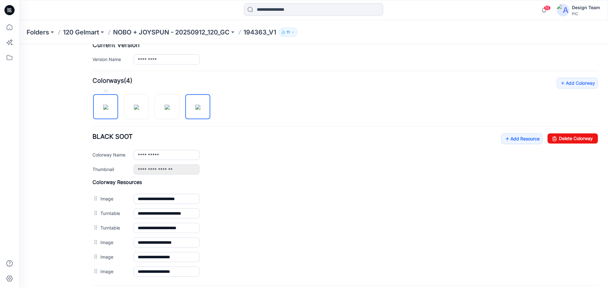
click at [103, 110] on img at bounding box center [105, 107] width 5 height 5
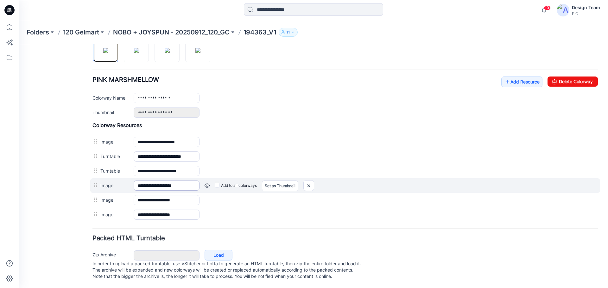
scroll to position [228, 0]
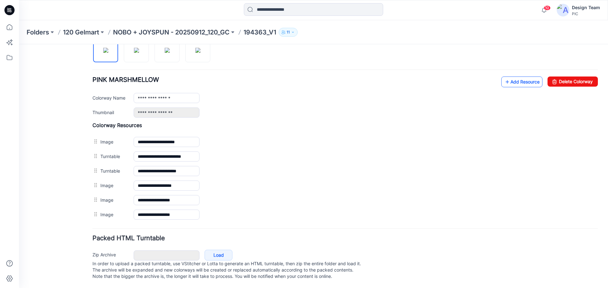
click at [526, 78] on link "Add Resource" at bounding box center [521, 82] width 41 height 11
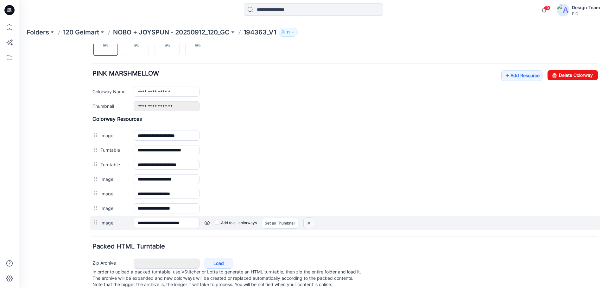
drag, startPoint x: 311, startPoint y: 224, endPoint x: 356, endPoint y: 71, distance: 158.9
click at [311, 224] on img at bounding box center [309, 223] width 10 height 10
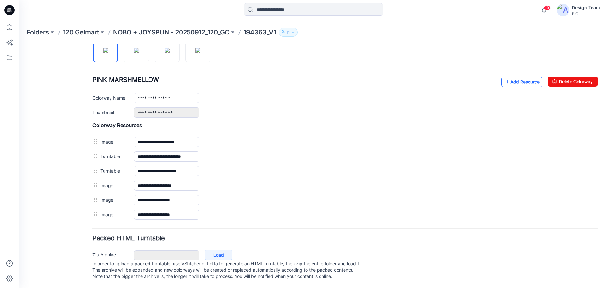
click at [508, 77] on link "Add Resource" at bounding box center [521, 82] width 41 height 11
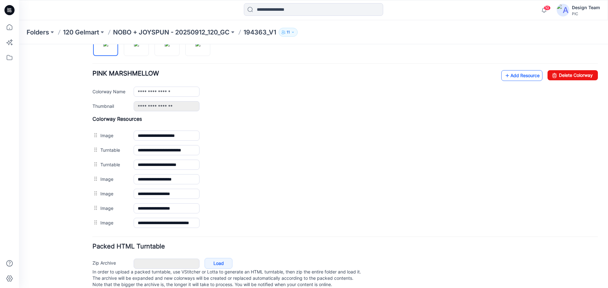
click at [516, 77] on link "Add Resource" at bounding box center [521, 75] width 41 height 11
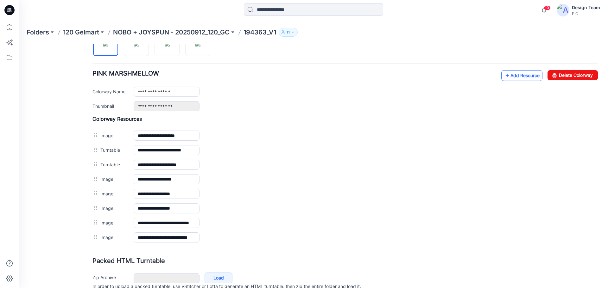
click at [516, 80] on link "Add Resource" at bounding box center [521, 75] width 41 height 11
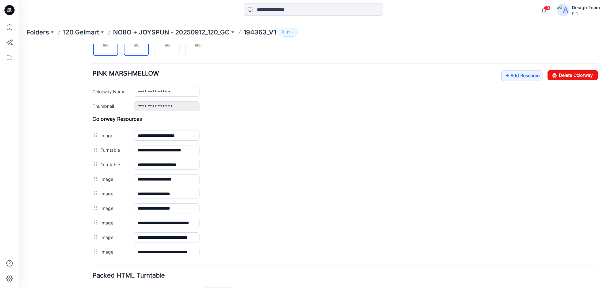
click at [135, 47] on img at bounding box center [136, 43] width 5 height 5
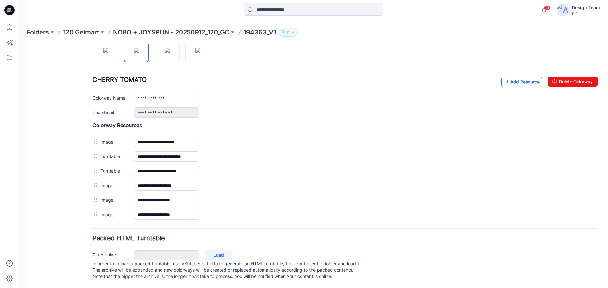
click at [517, 77] on link "Add Resource" at bounding box center [521, 82] width 41 height 11
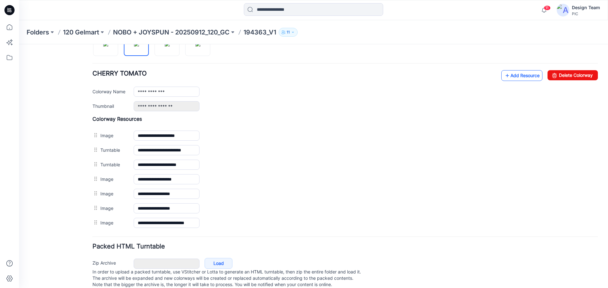
click at [520, 77] on link "Add Resource" at bounding box center [521, 75] width 41 height 11
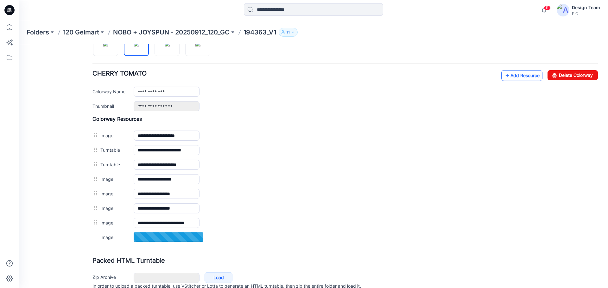
click at [516, 75] on link "Add Resource" at bounding box center [521, 75] width 41 height 11
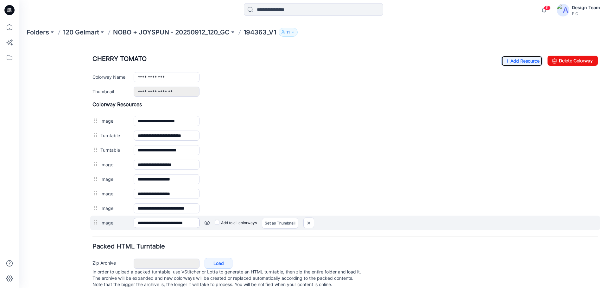
scroll to position [257, 0]
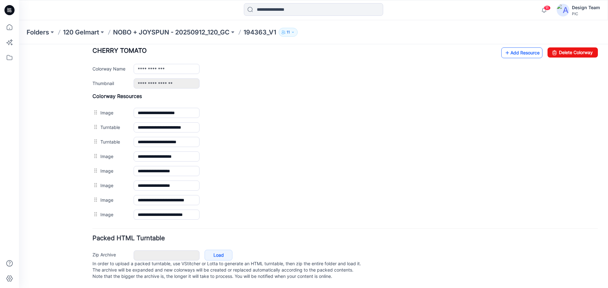
click at [526, 47] on link "Add Resource" at bounding box center [521, 52] width 41 height 11
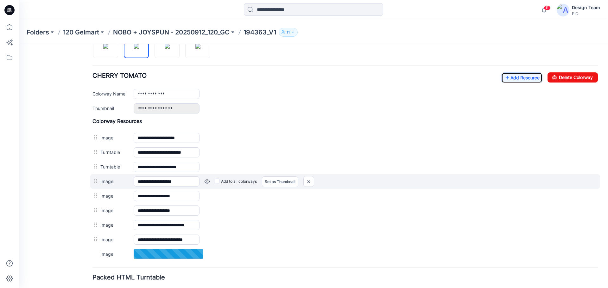
scroll to position [225, 0]
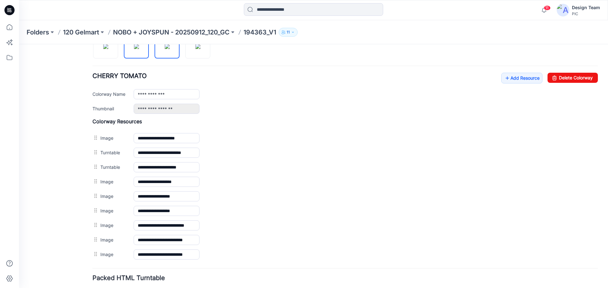
click at [168, 49] on img at bounding box center [167, 46] width 5 height 5
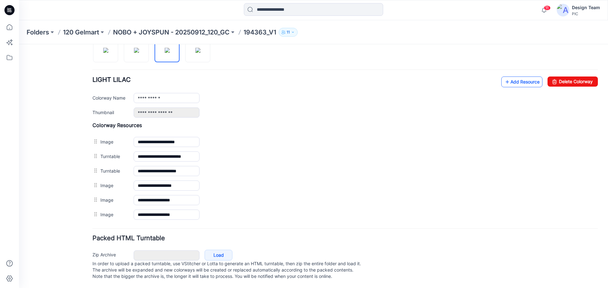
click at [515, 78] on link "Add Resource" at bounding box center [521, 82] width 41 height 11
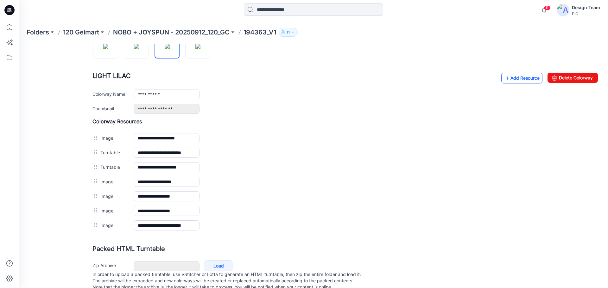
click at [512, 79] on link "Add Resource" at bounding box center [521, 78] width 41 height 11
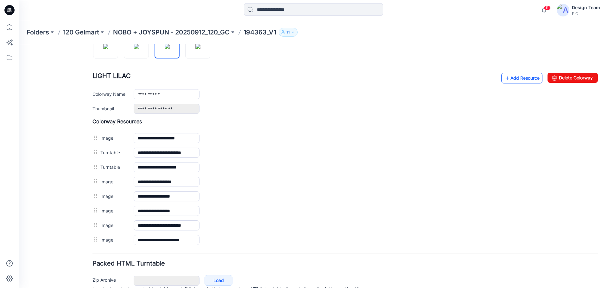
click at [528, 76] on link "Add Resource" at bounding box center [521, 78] width 41 height 11
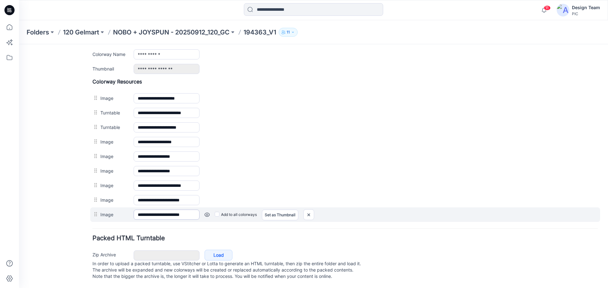
scroll to position [208, 0]
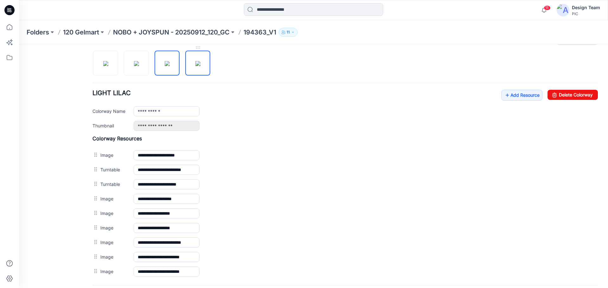
click at [198, 61] on img at bounding box center [197, 63] width 5 height 5
type input "**********"
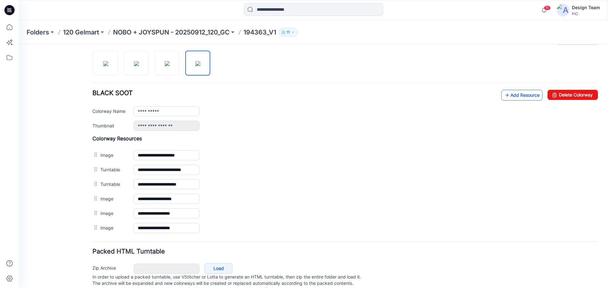
click at [514, 95] on link "Add Resource" at bounding box center [521, 95] width 41 height 11
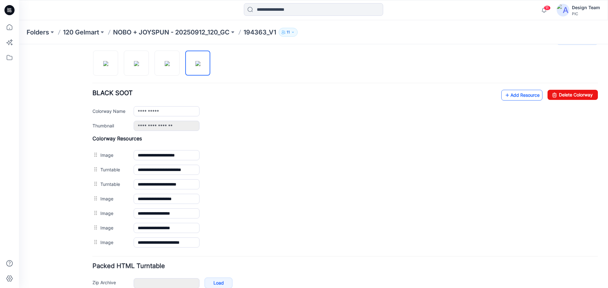
click at [516, 96] on link "Add Resource" at bounding box center [521, 95] width 41 height 11
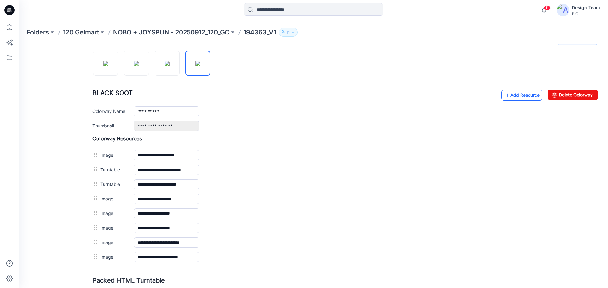
click at [504, 94] on icon at bounding box center [507, 95] width 6 height 10
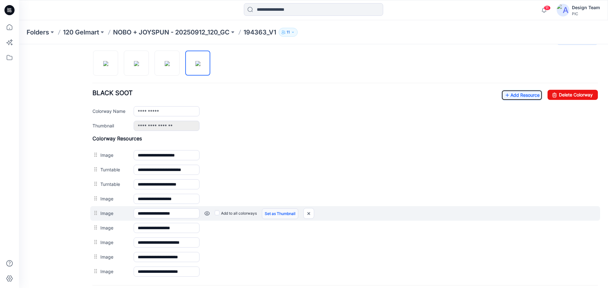
scroll to position [271, 0]
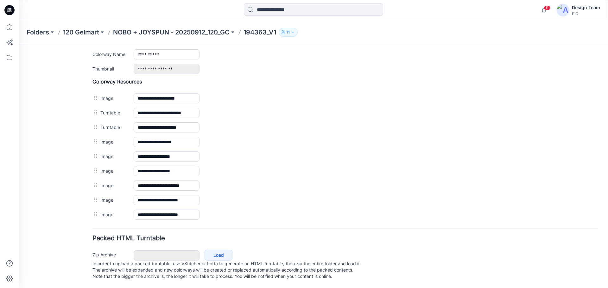
click at [65, 183] on div "General Cover Image Current Version Colorways Packed Turntable" at bounding box center [57, 37] width 51 height 501
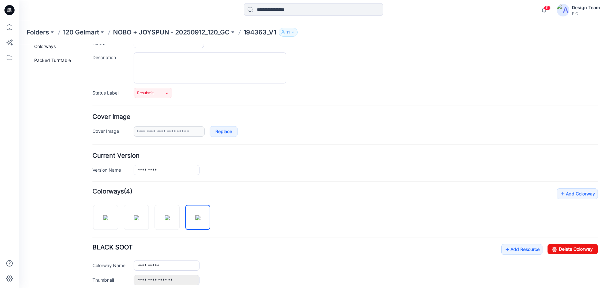
scroll to position [0, 0]
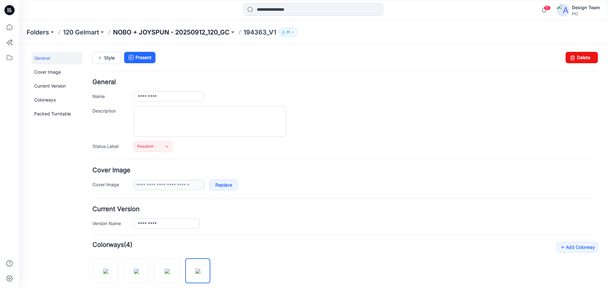
click at [210, 30] on p "NOBO + JOYSPUN - 20250912_120_GC" at bounding box center [171, 32] width 116 height 9
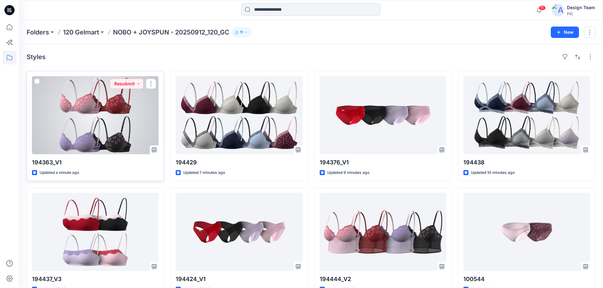
click at [108, 131] on div at bounding box center [95, 115] width 127 height 78
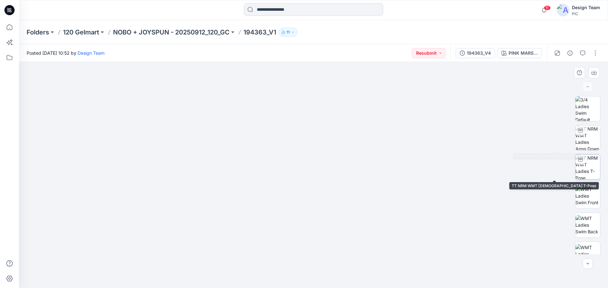
scroll to position [127, 0]
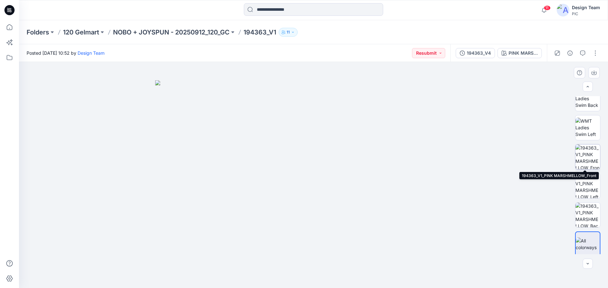
click at [591, 151] on img at bounding box center [587, 157] width 25 height 25
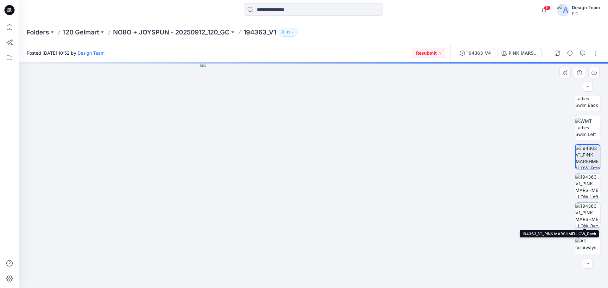
click at [585, 214] on img at bounding box center [587, 215] width 25 height 25
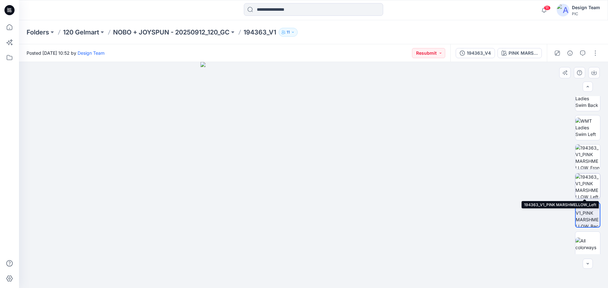
click at [583, 189] on img at bounding box center [587, 186] width 25 height 25
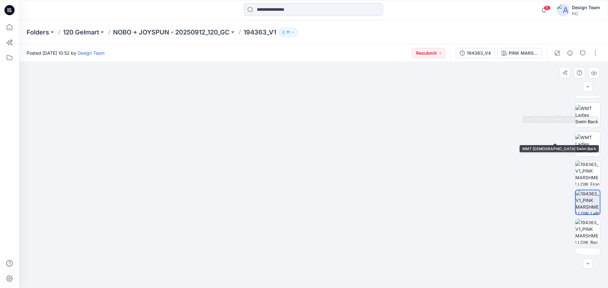
scroll to position [95, 0]
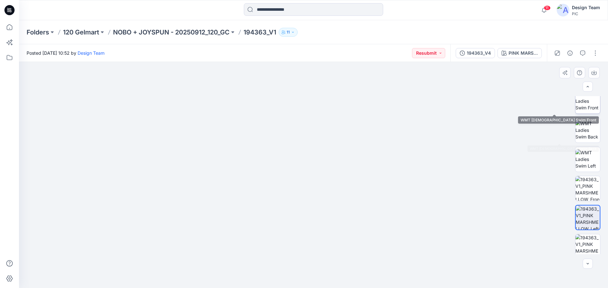
click at [587, 108] on img at bounding box center [587, 101] width 25 height 20
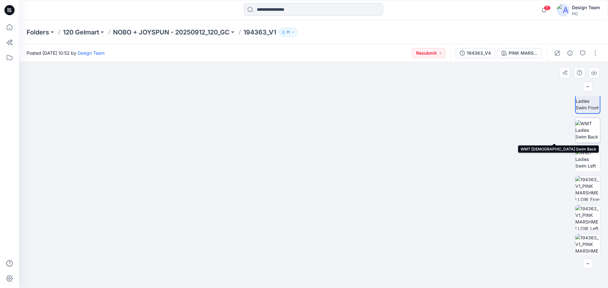
click at [589, 129] on img at bounding box center [587, 130] width 25 height 20
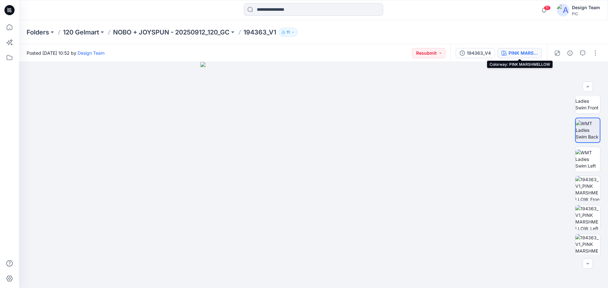
click at [525, 52] on div "PINK MARSHMELLOW" at bounding box center [522, 53] width 29 height 7
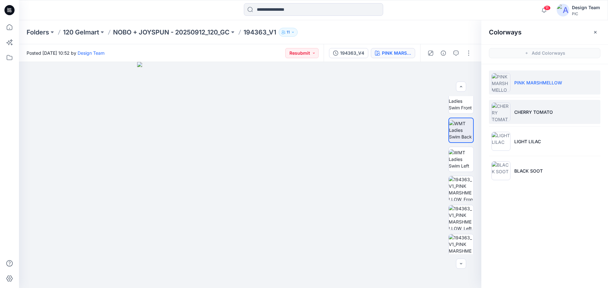
click at [522, 111] on p "CHERRY TOMATO" at bounding box center [533, 112] width 39 height 7
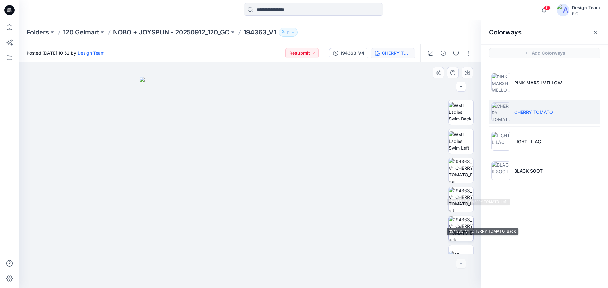
scroll to position [129, 0]
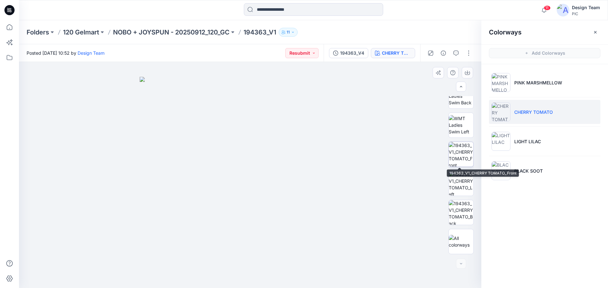
click at [458, 160] on img at bounding box center [461, 154] width 25 height 25
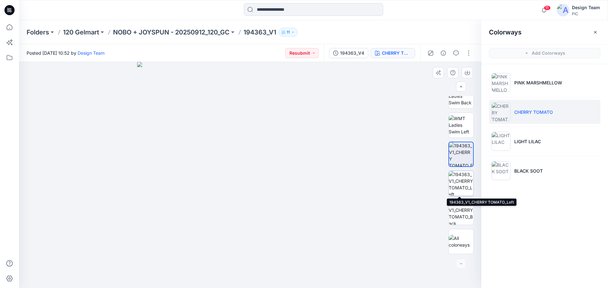
click at [463, 187] on img at bounding box center [461, 183] width 25 height 25
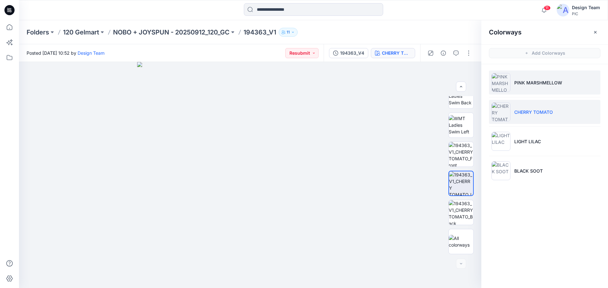
click at [543, 85] on p "PINK MARSHMELLOW" at bounding box center [538, 82] width 48 height 7
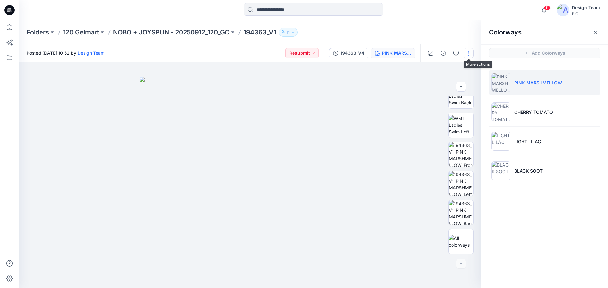
click at [466, 54] on button "button" at bounding box center [468, 53] width 10 height 10
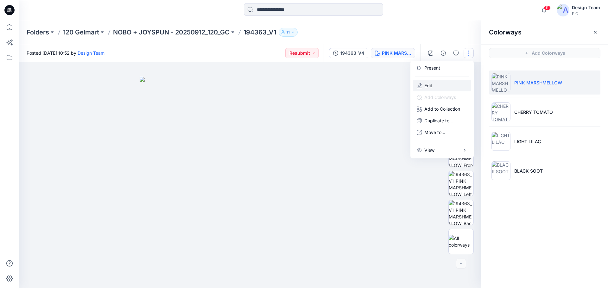
click at [431, 86] on p "Edit" at bounding box center [428, 85] width 8 height 7
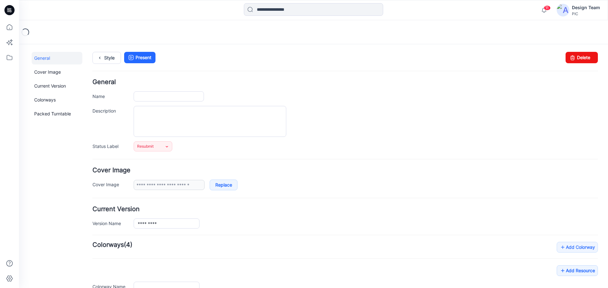
type input "*********"
type input "**********"
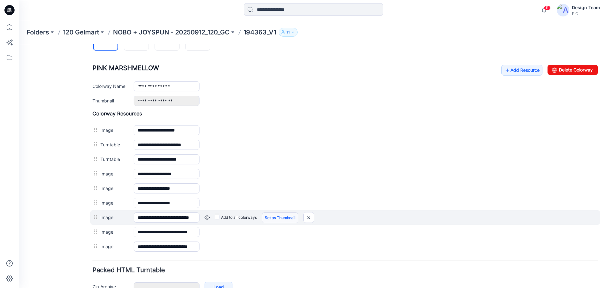
scroll to position [222, 0]
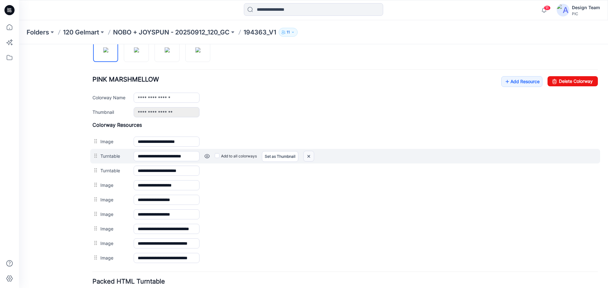
drag, startPoint x: 311, startPoint y: 156, endPoint x: 354, endPoint y: 74, distance: 93.0
click at [311, 156] on img at bounding box center [309, 156] width 10 height 10
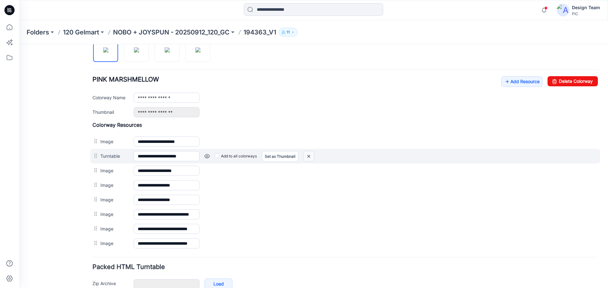
click at [308, 156] on img at bounding box center [309, 156] width 10 height 10
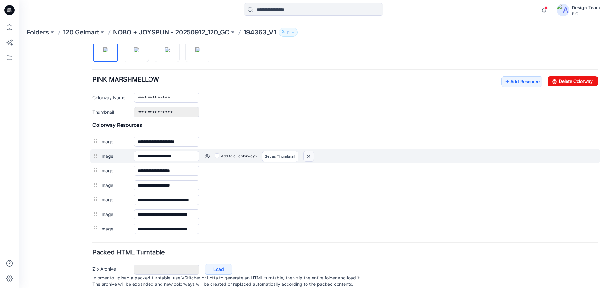
drag, startPoint x: 312, startPoint y: 157, endPoint x: 351, endPoint y: 67, distance: 97.7
click at [312, 157] on img at bounding box center [309, 156] width 10 height 10
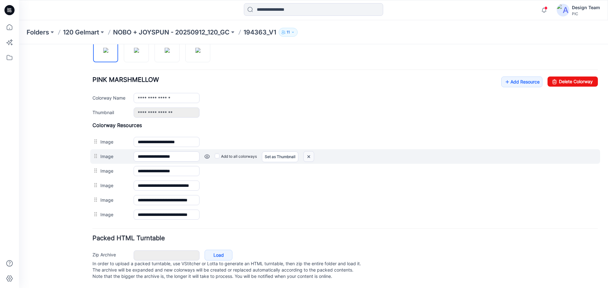
drag, startPoint x: 311, startPoint y: 156, endPoint x: 349, endPoint y: 66, distance: 97.2
click at [311, 156] on img at bounding box center [309, 157] width 10 height 10
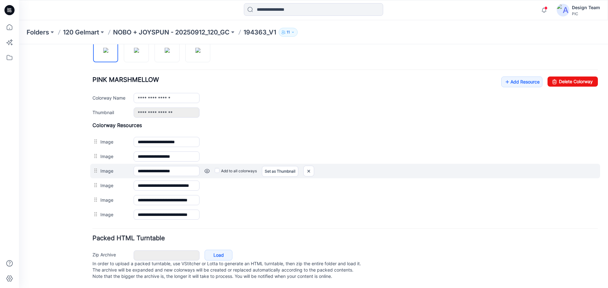
scroll to position [213, 0]
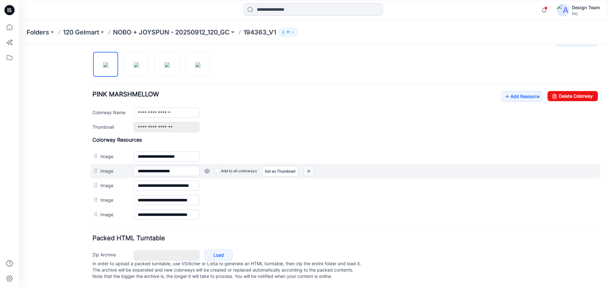
click at [310, 166] on img at bounding box center [309, 171] width 10 height 10
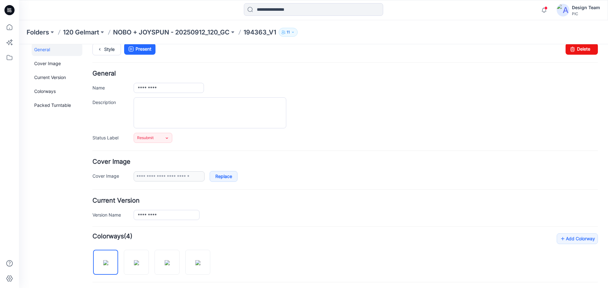
scroll to position [0, 0]
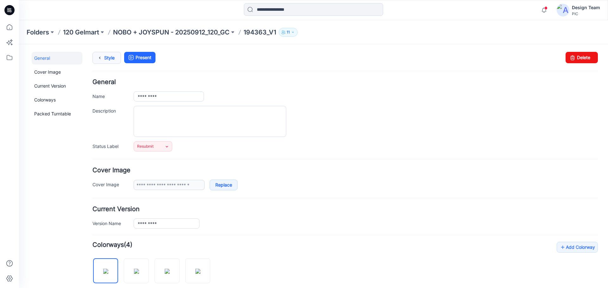
click at [106, 58] on link "Style" at bounding box center [106, 58] width 28 height 12
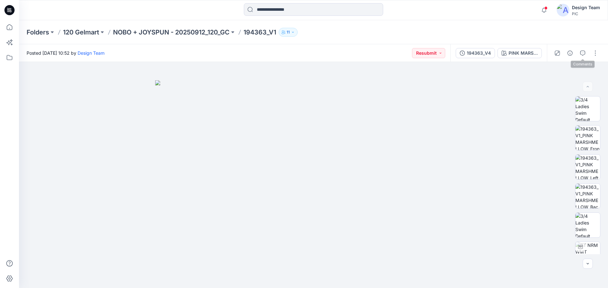
click at [600, 51] on div at bounding box center [576, 53] width 59 height 18
click at [599, 56] on button "button" at bounding box center [595, 53] width 10 height 10
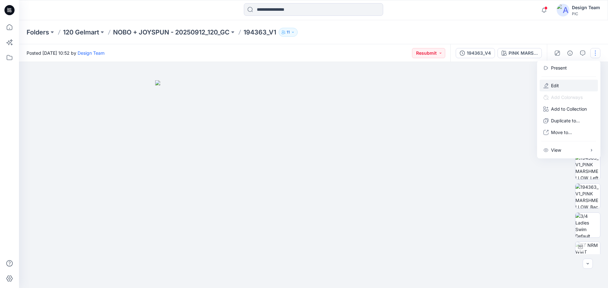
click at [555, 86] on p "Edit" at bounding box center [555, 85] width 8 height 7
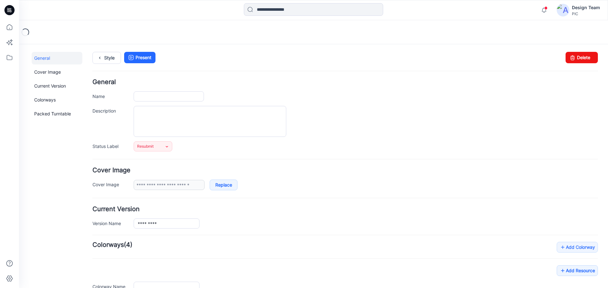
type input "*********"
type input "**********"
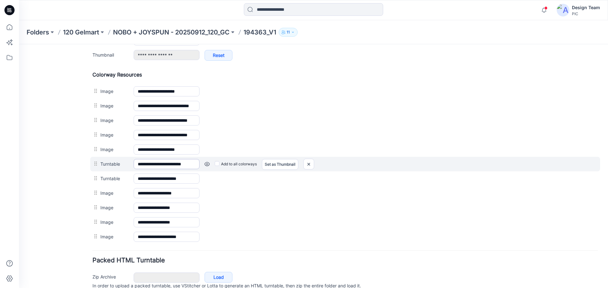
scroll to position [244, 0]
